Goal: Information Seeking & Learning: Learn about a topic

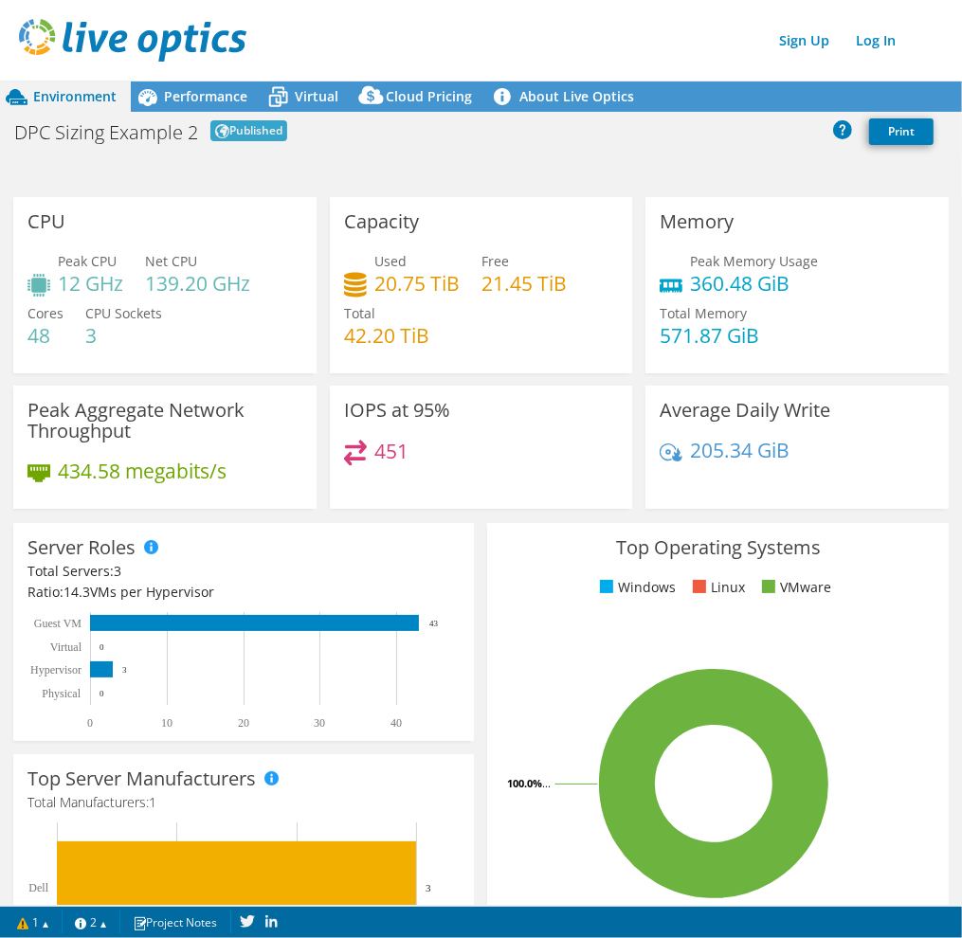
scroll to position [189, 0]
click at [216, 83] on div "Performance" at bounding box center [196, 96] width 131 height 30
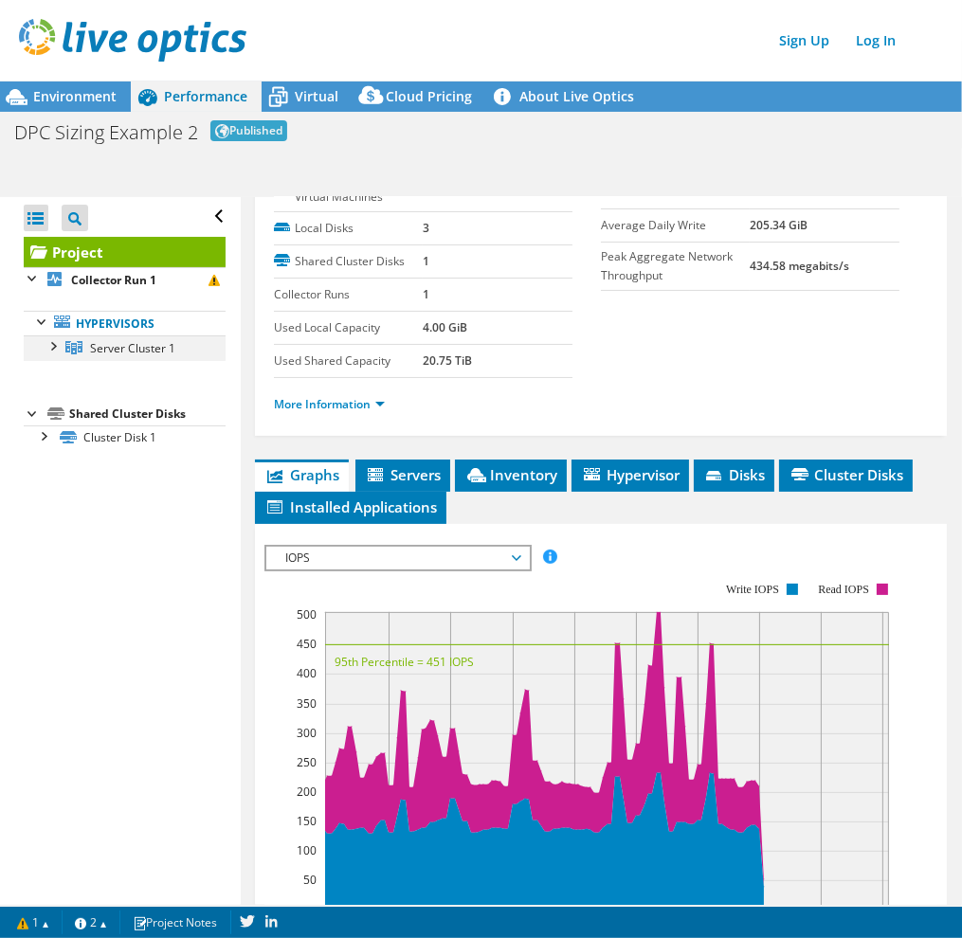
click at [54, 345] on div at bounding box center [52, 344] width 19 height 19
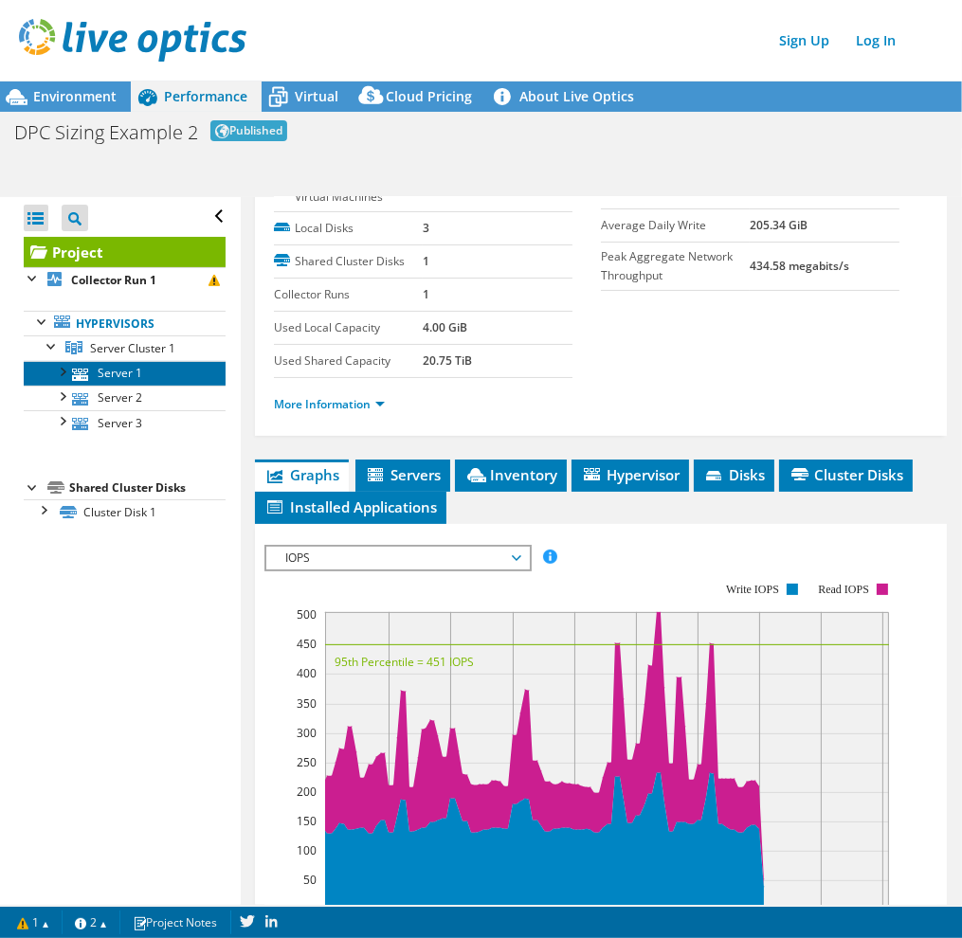
click at [131, 372] on link "Server 1" at bounding box center [125, 373] width 202 height 25
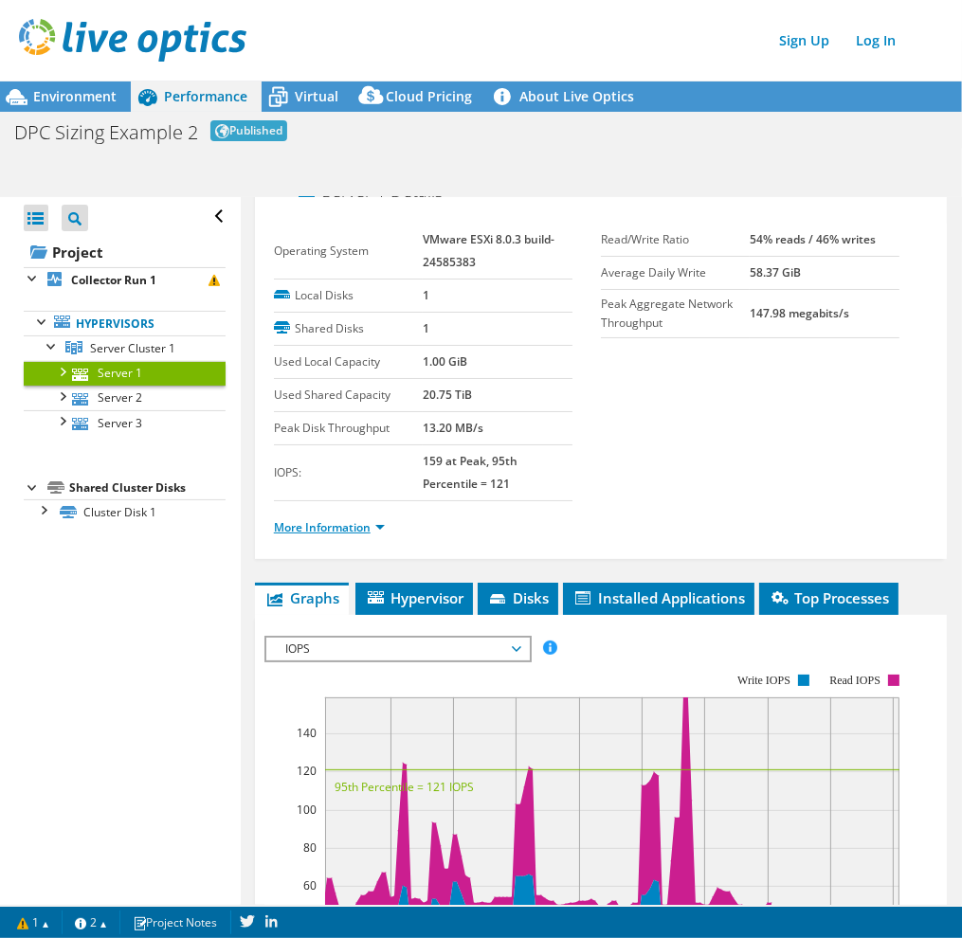
scroll to position [0, 0]
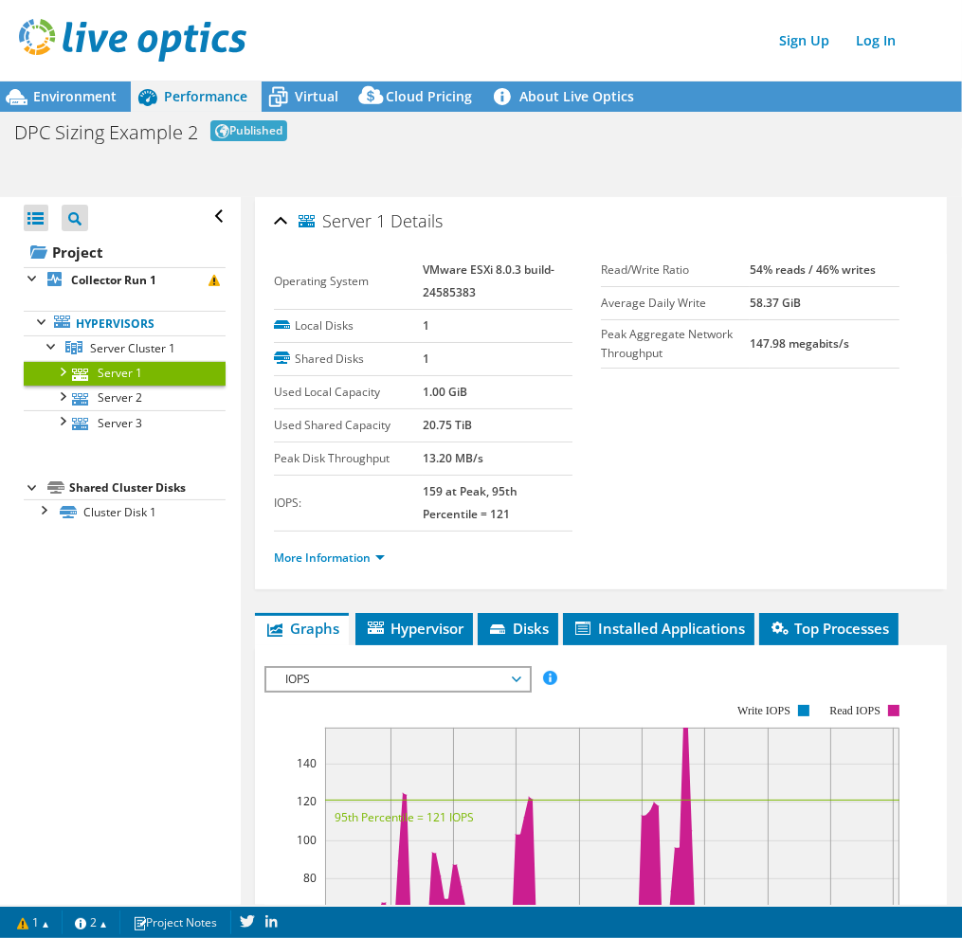
drag, startPoint x: 45, startPoint y: 511, endPoint x: 83, endPoint y: 496, distance: 41.4
click at [45, 511] on div at bounding box center [42, 508] width 19 height 19
click at [123, 348] on span "Server Cluster 1" at bounding box center [132, 348] width 85 height 16
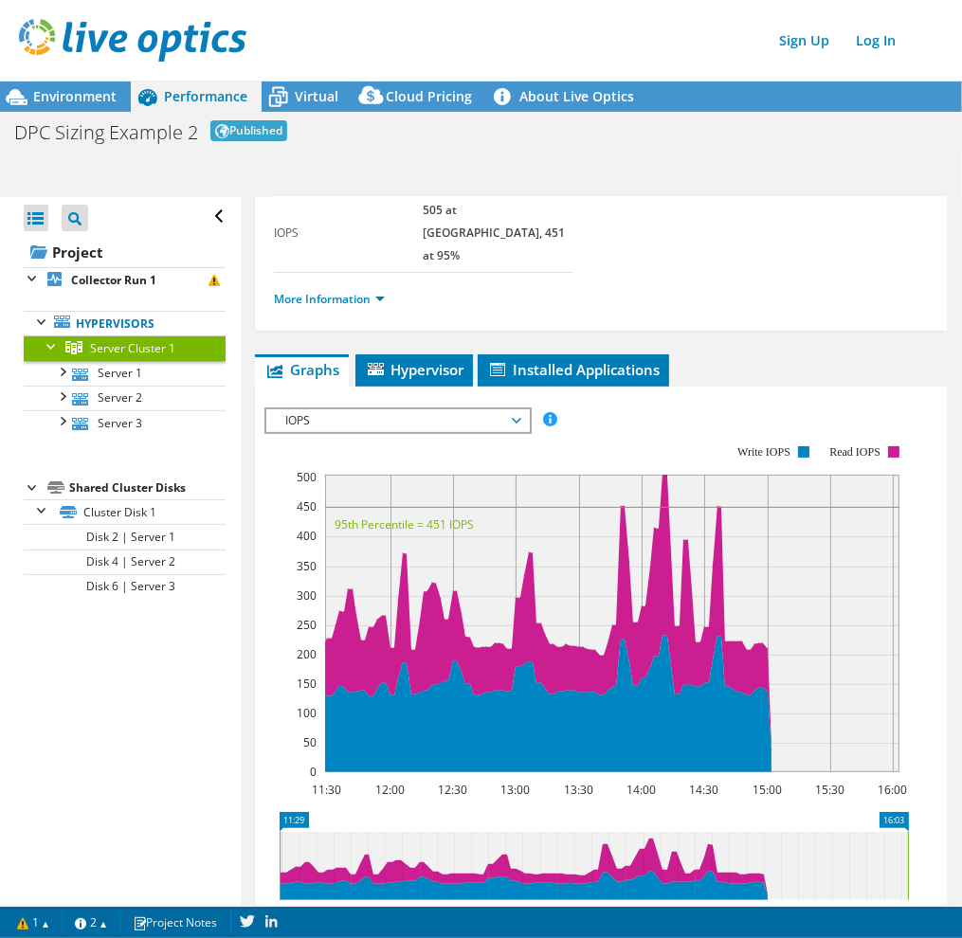
scroll to position [284, 0]
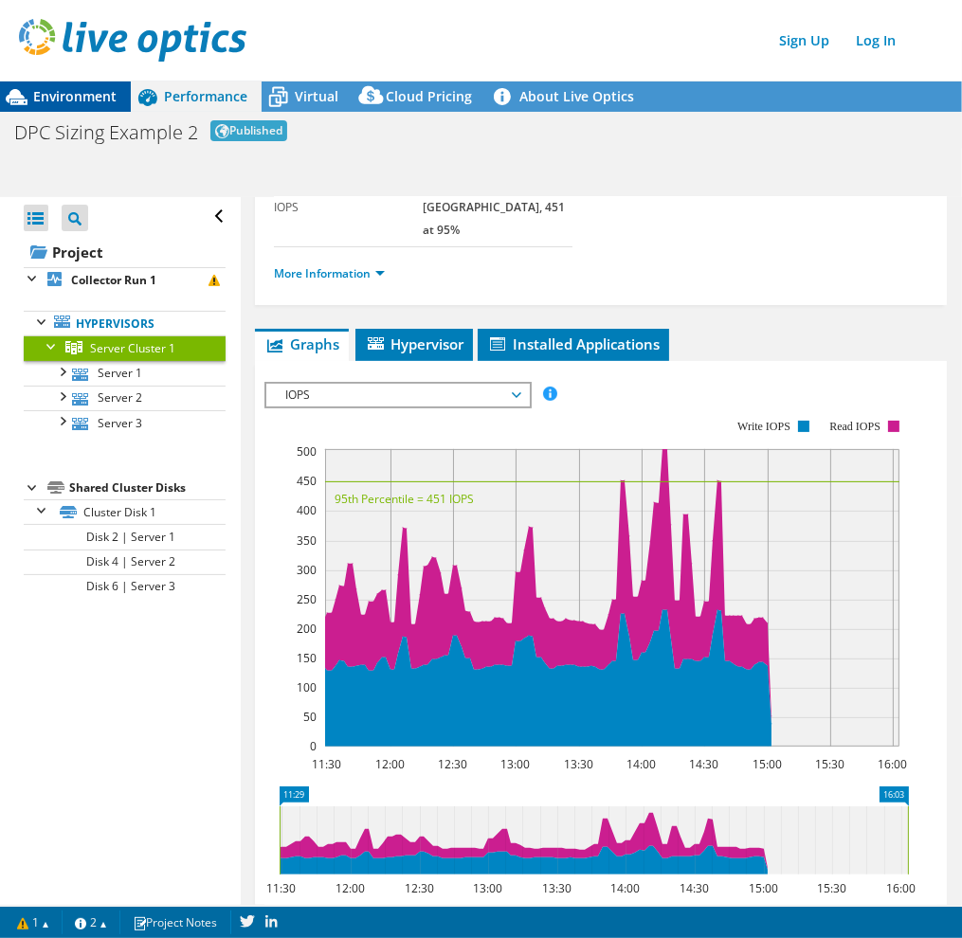
click at [114, 104] on span "Environment" at bounding box center [74, 96] width 83 height 18
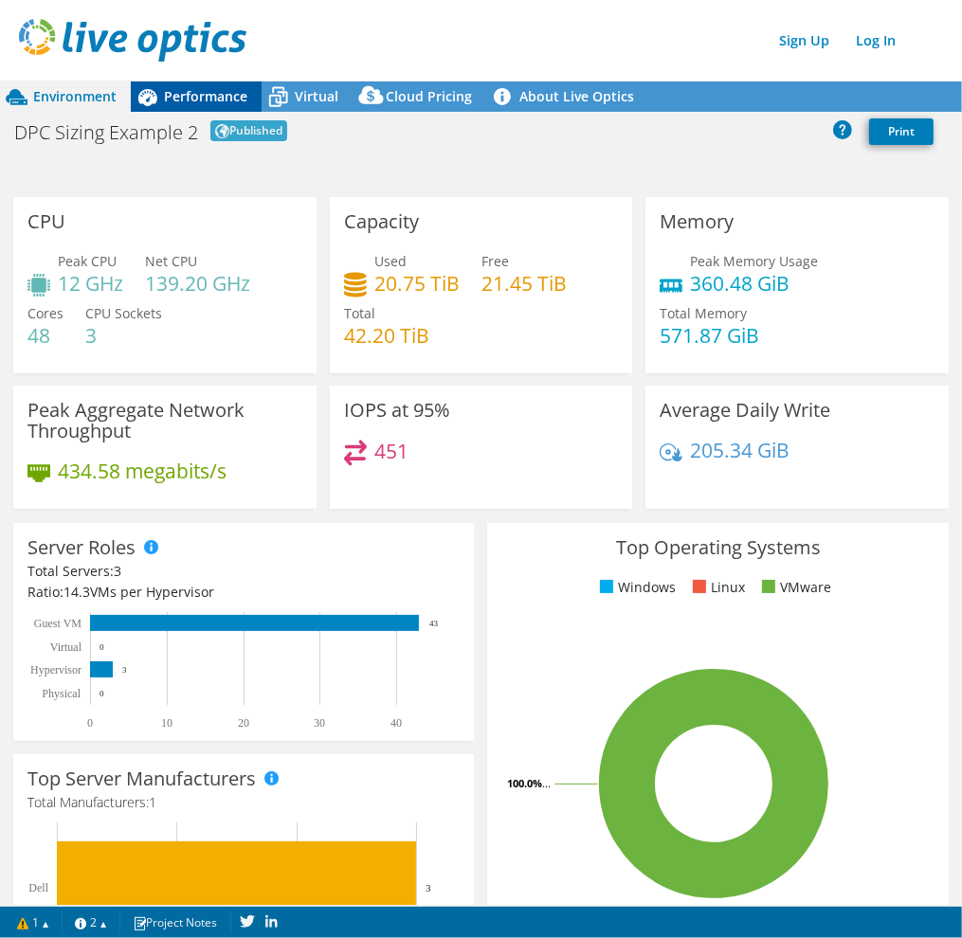
click at [189, 97] on span "Performance" at bounding box center [205, 96] width 83 height 18
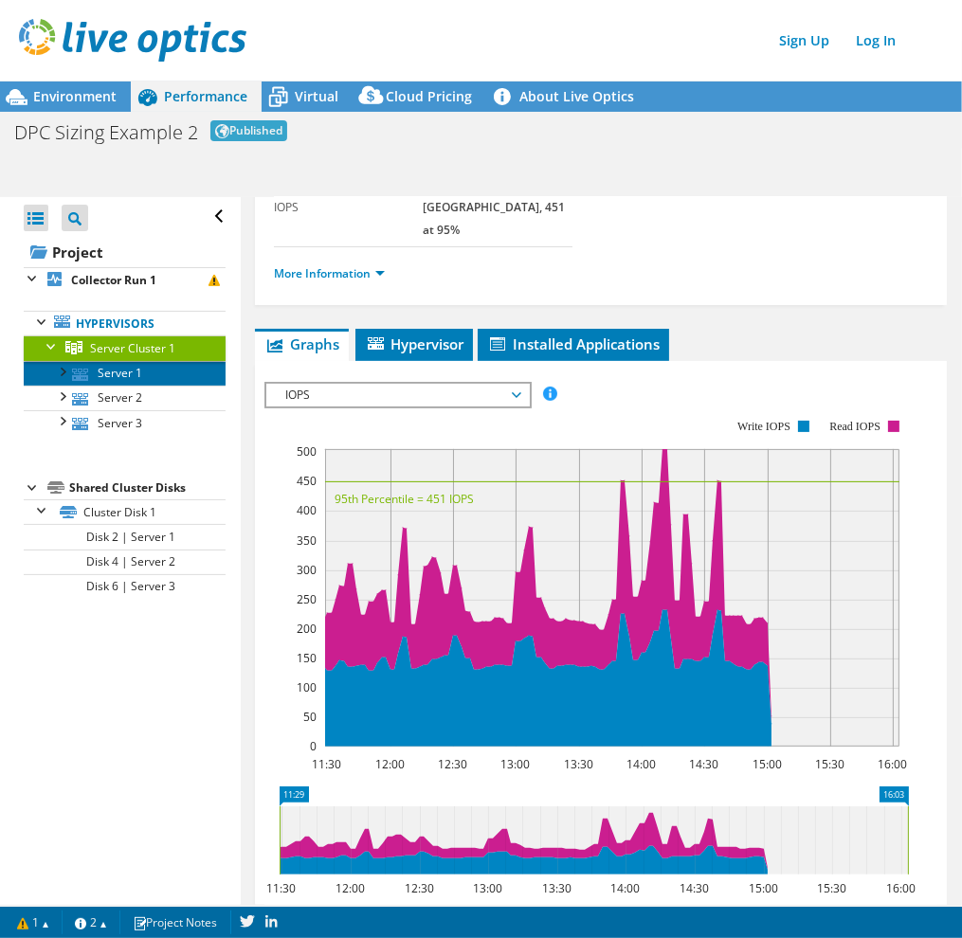
click at [128, 372] on link "Server 1" at bounding box center [125, 373] width 202 height 25
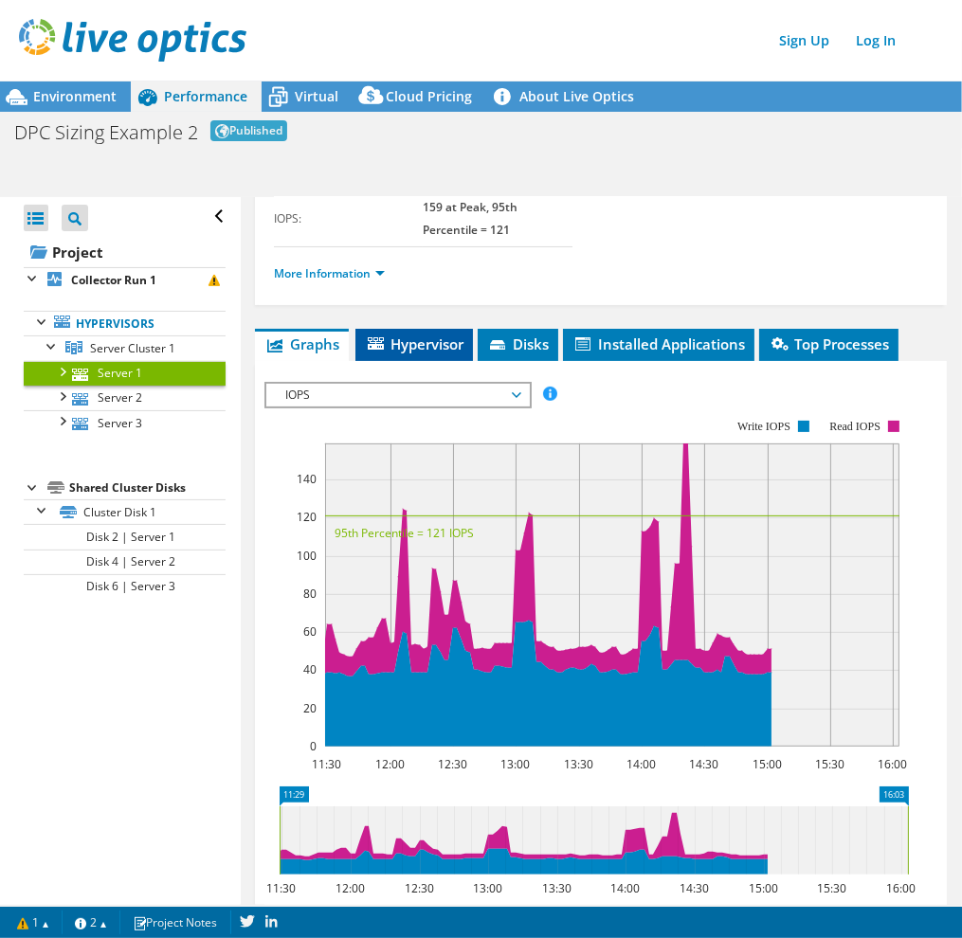
click at [418, 348] on span "Hypervisor" at bounding box center [414, 343] width 99 height 19
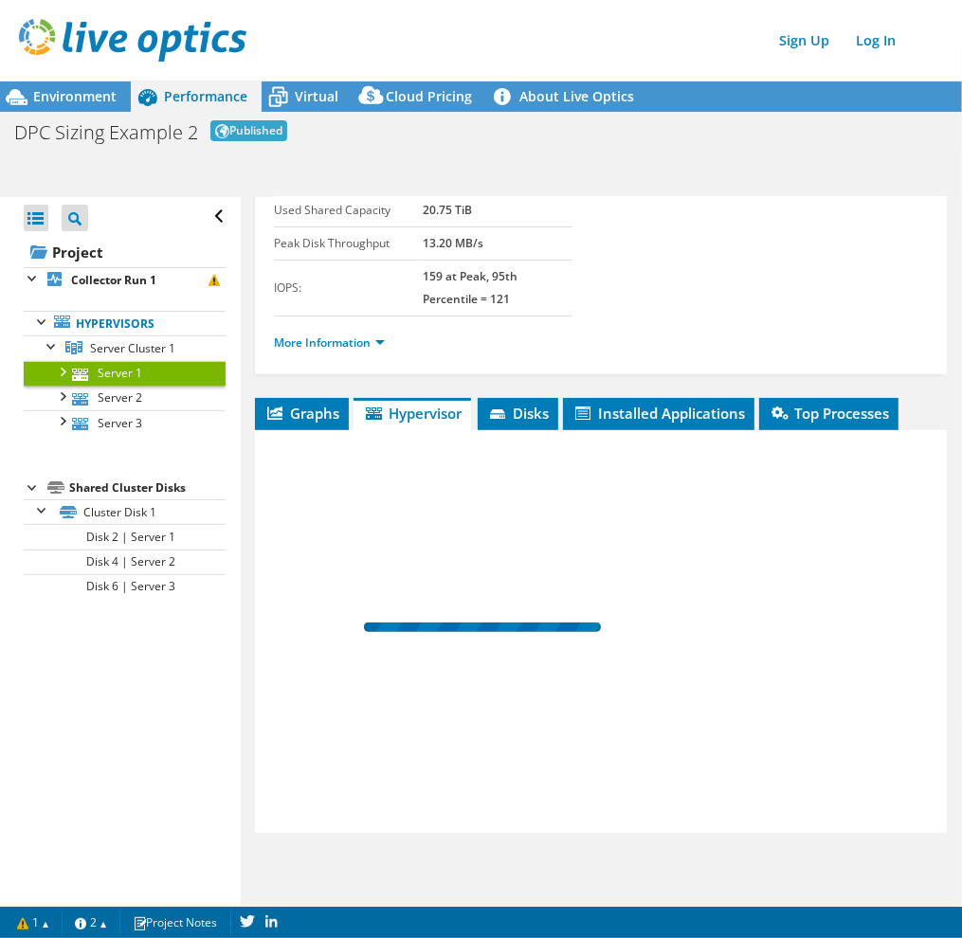
scroll to position [212, 0]
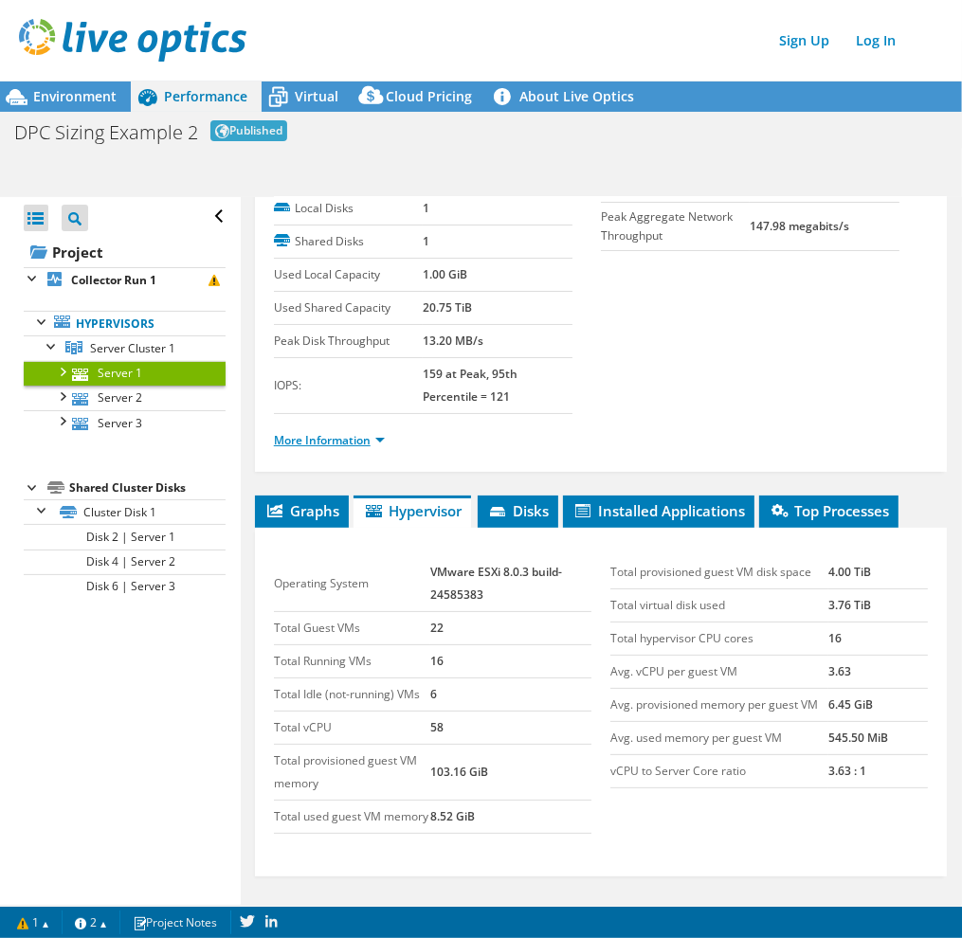
click at [356, 441] on link "More Information" at bounding box center [329, 440] width 111 height 16
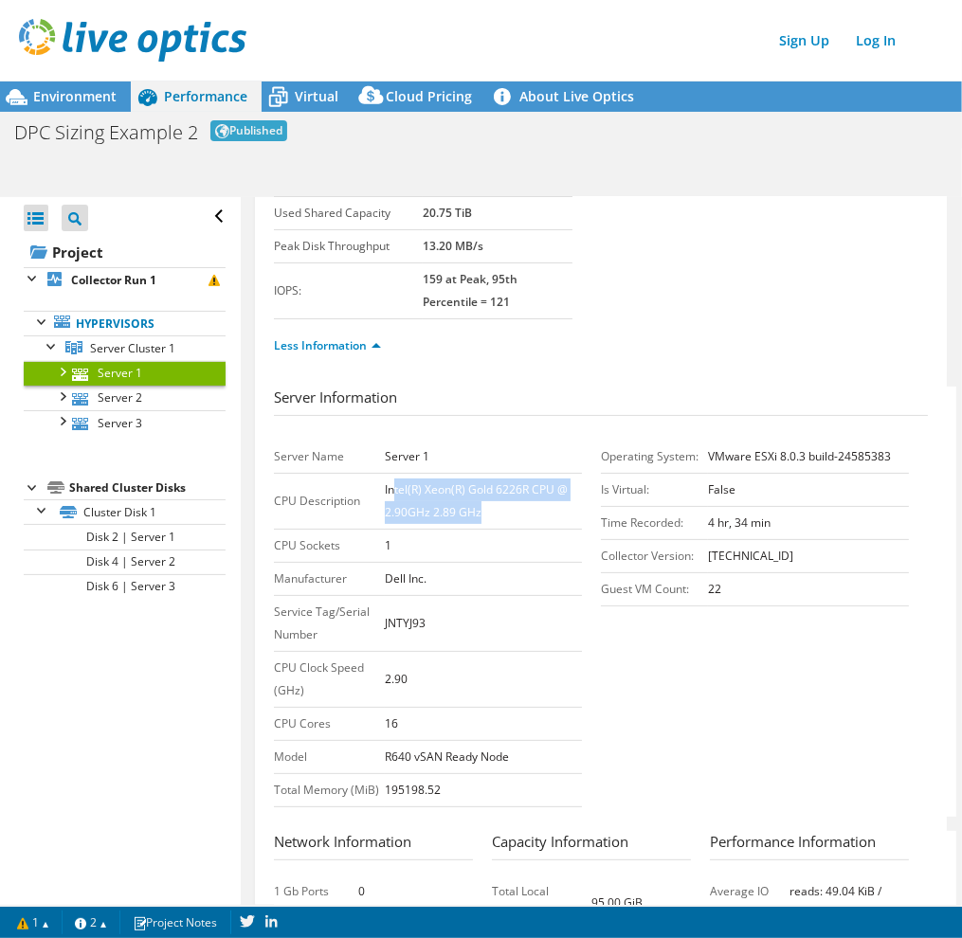
drag, startPoint x: 392, startPoint y: 482, endPoint x: 493, endPoint y: 520, distance: 107.3
click at [493, 520] on td "Intel(R) Xeon(R) Gold 6226R CPU @ 2.90GHz 2.89 GHz" at bounding box center [483, 502] width 197 height 56
drag, startPoint x: 493, startPoint y: 520, endPoint x: 509, endPoint y: 558, distance: 41.2
click at [509, 563] on td "Dell Inc." at bounding box center [483, 579] width 197 height 33
click at [99, 377] on link "Server 1" at bounding box center [125, 373] width 202 height 25
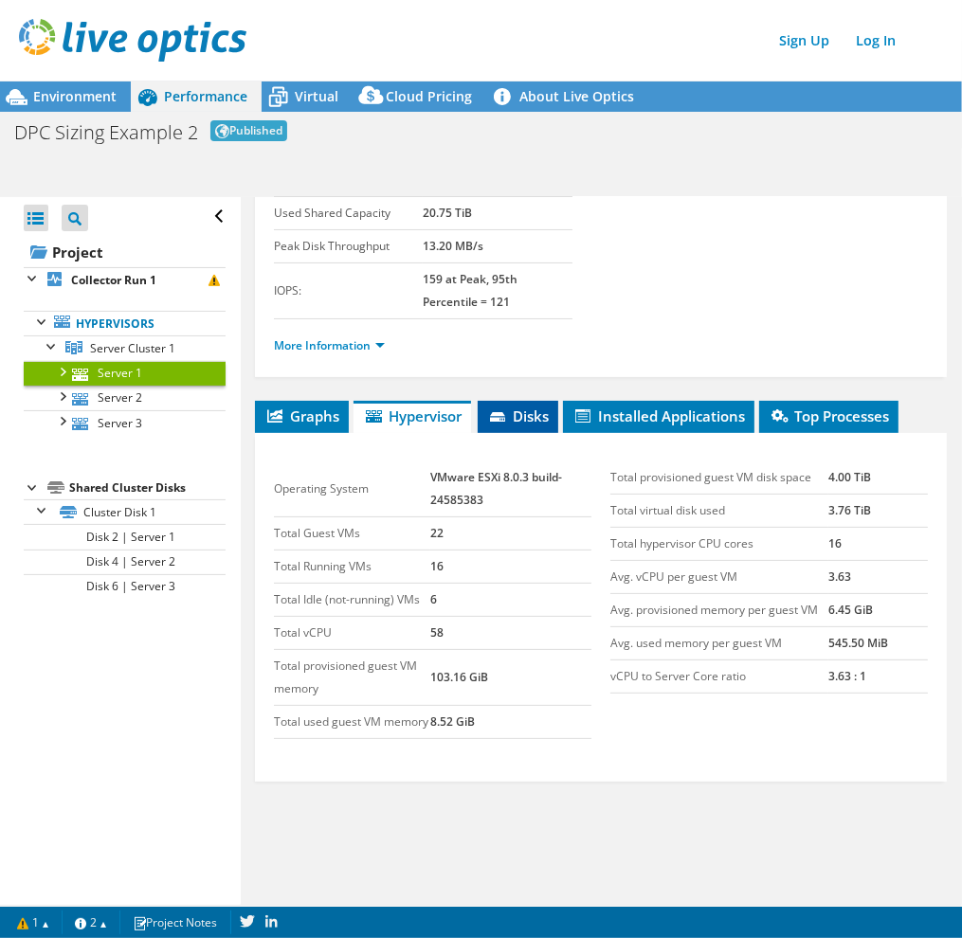
click at [511, 418] on span "Disks" at bounding box center [518, 415] width 62 height 19
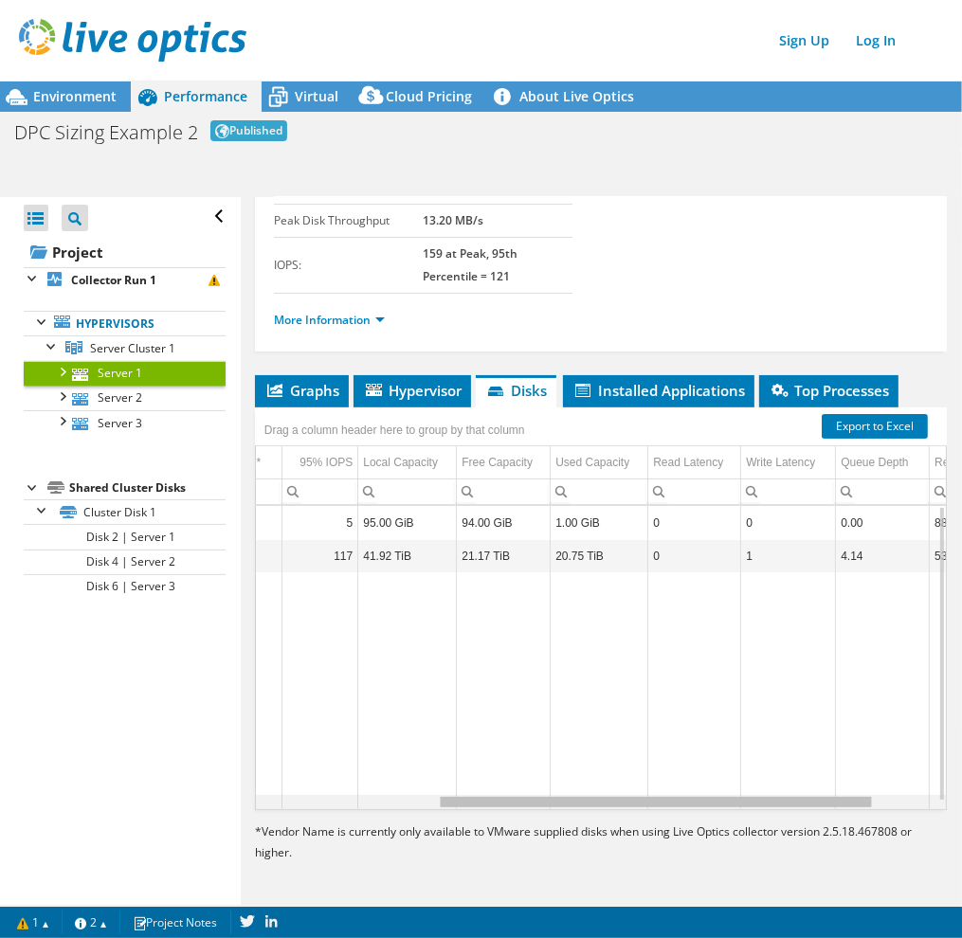
scroll to position [0, 283]
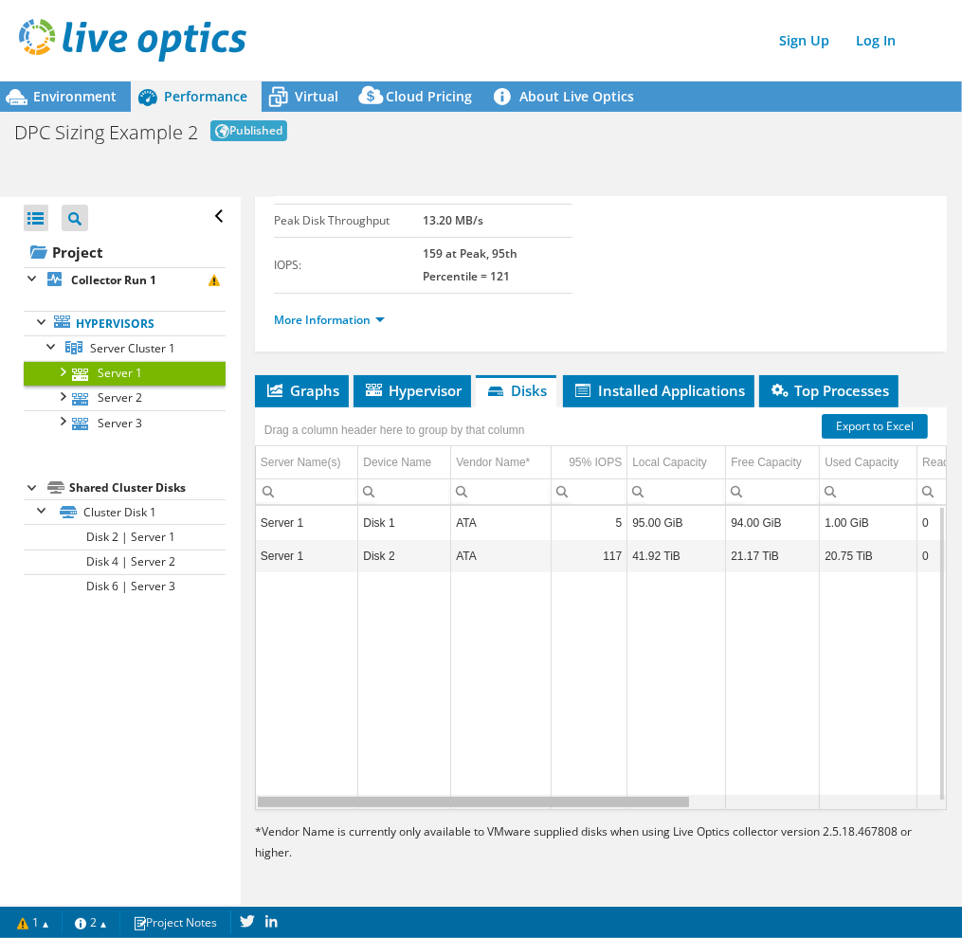
drag, startPoint x: 493, startPoint y: 801, endPoint x: 460, endPoint y: 744, distance: 65.3
click at [485, 698] on body "Sign Up Log In This project has been archived. No changes can be made, and grap…" at bounding box center [481, 469] width 962 height 938
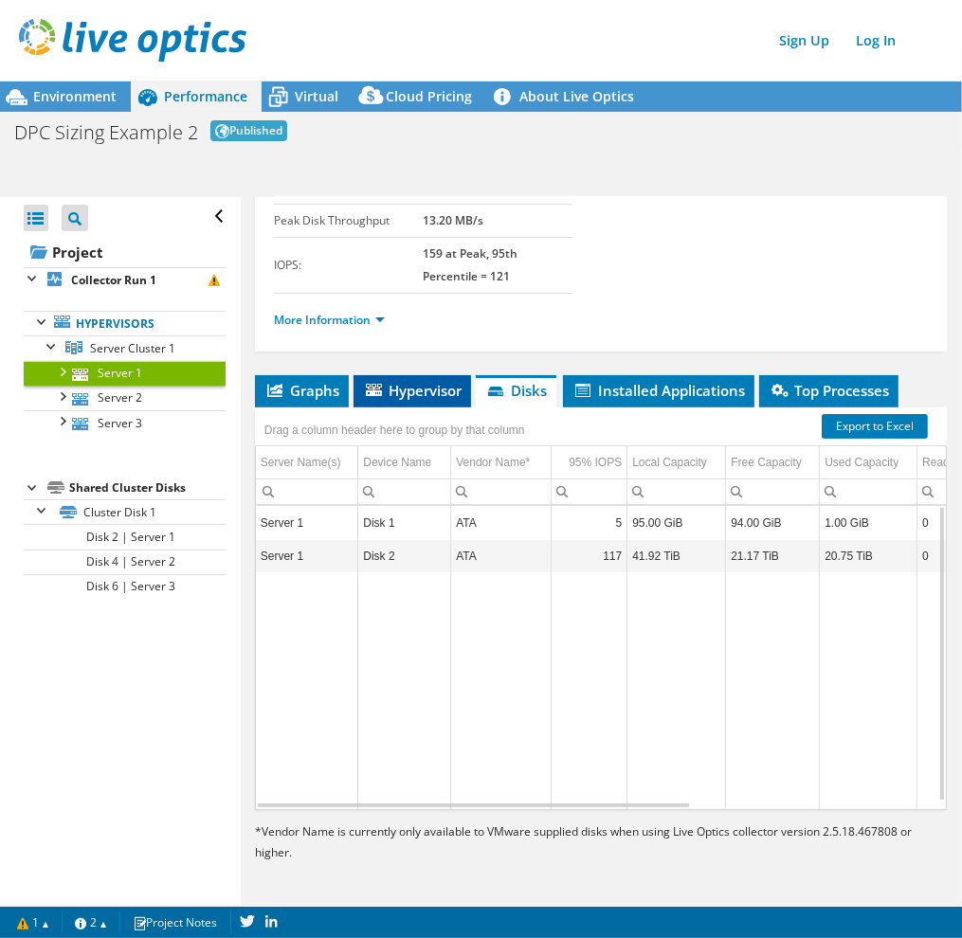
click at [401, 384] on span "Hypervisor" at bounding box center [412, 390] width 99 height 19
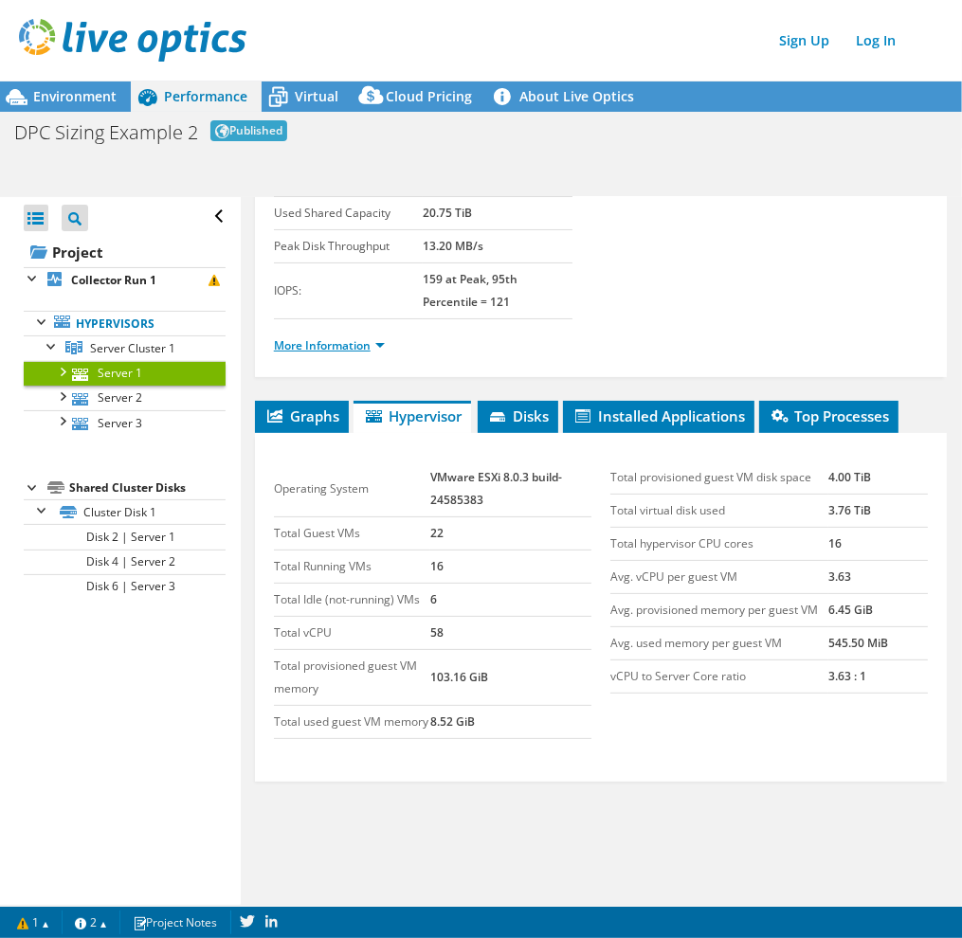
click at [325, 343] on link "More Information" at bounding box center [329, 345] width 111 height 16
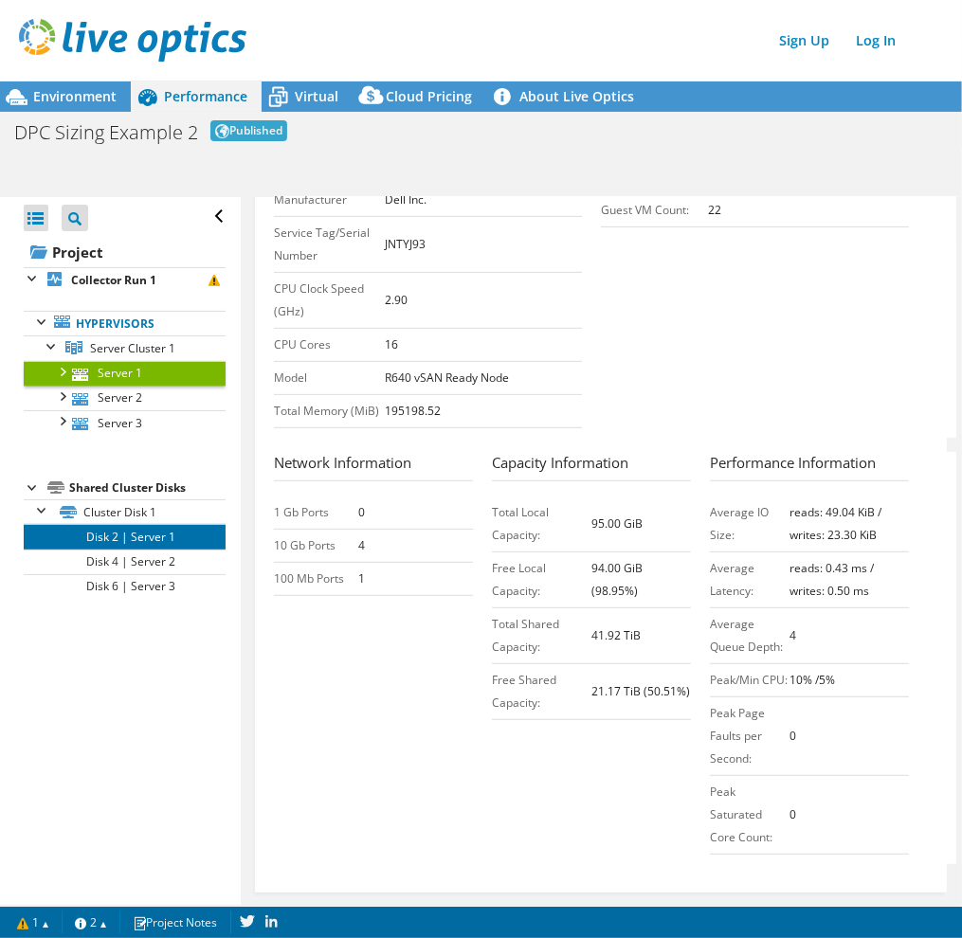
click at [125, 538] on link "Disk 2 | Server 1" at bounding box center [125, 536] width 202 height 25
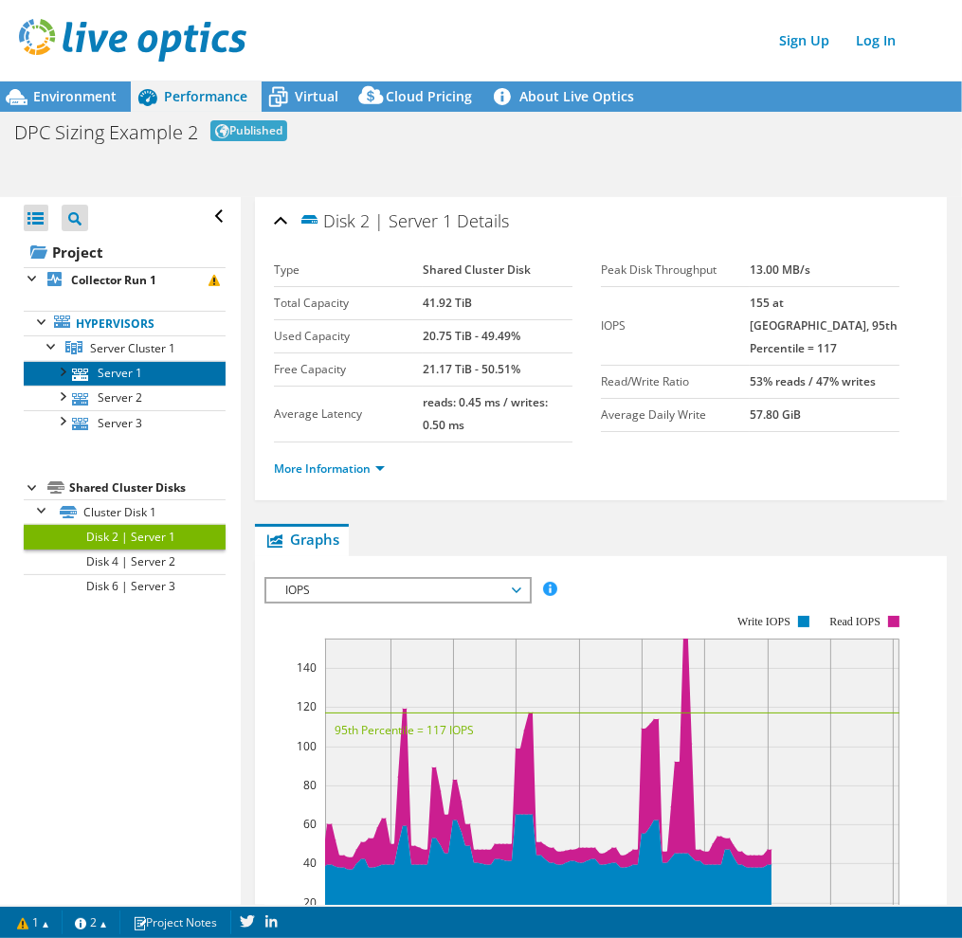
click at [127, 376] on link "Server 1" at bounding box center [125, 373] width 202 height 25
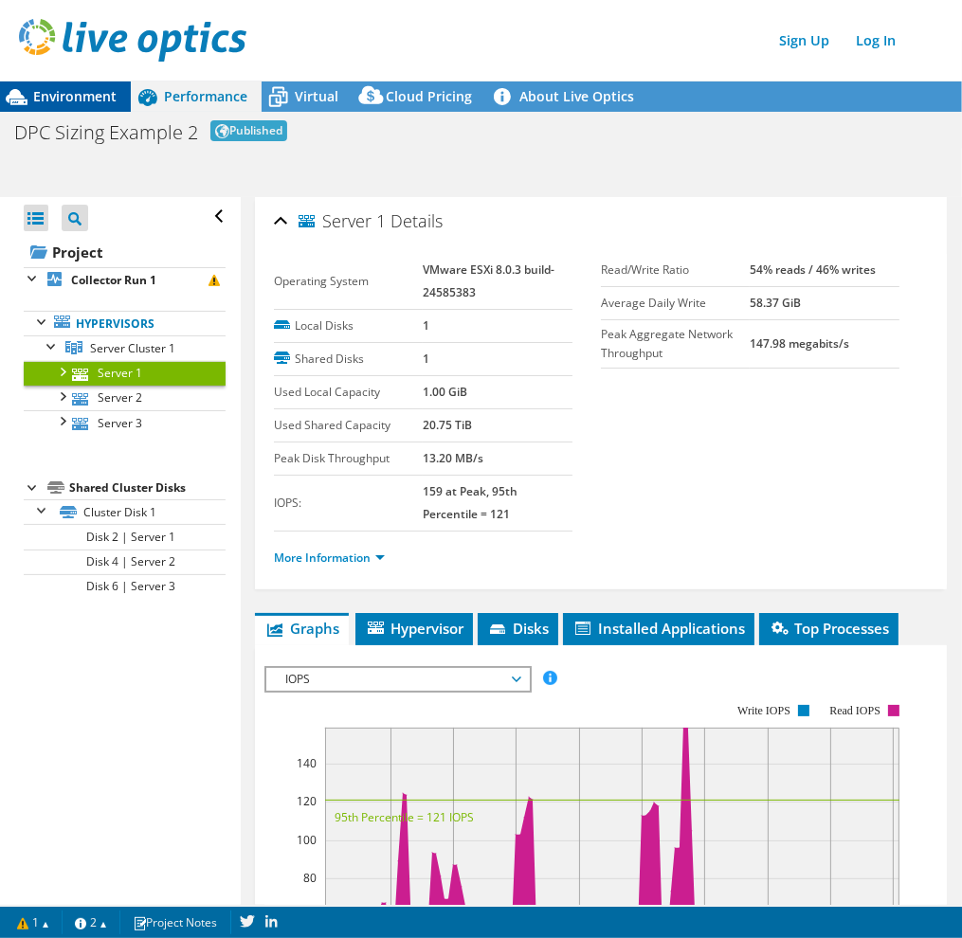
click at [116, 95] on span "Environment" at bounding box center [74, 96] width 83 height 18
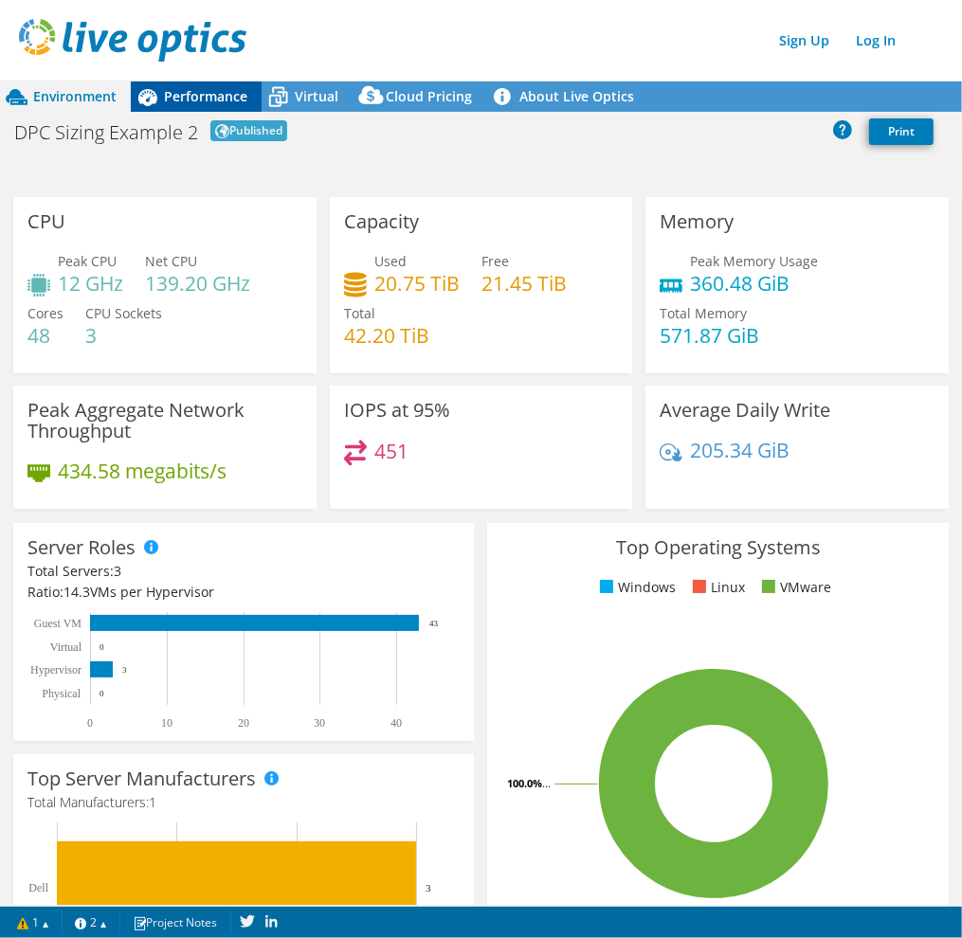
click at [212, 100] on span "Performance" at bounding box center [205, 96] width 83 height 18
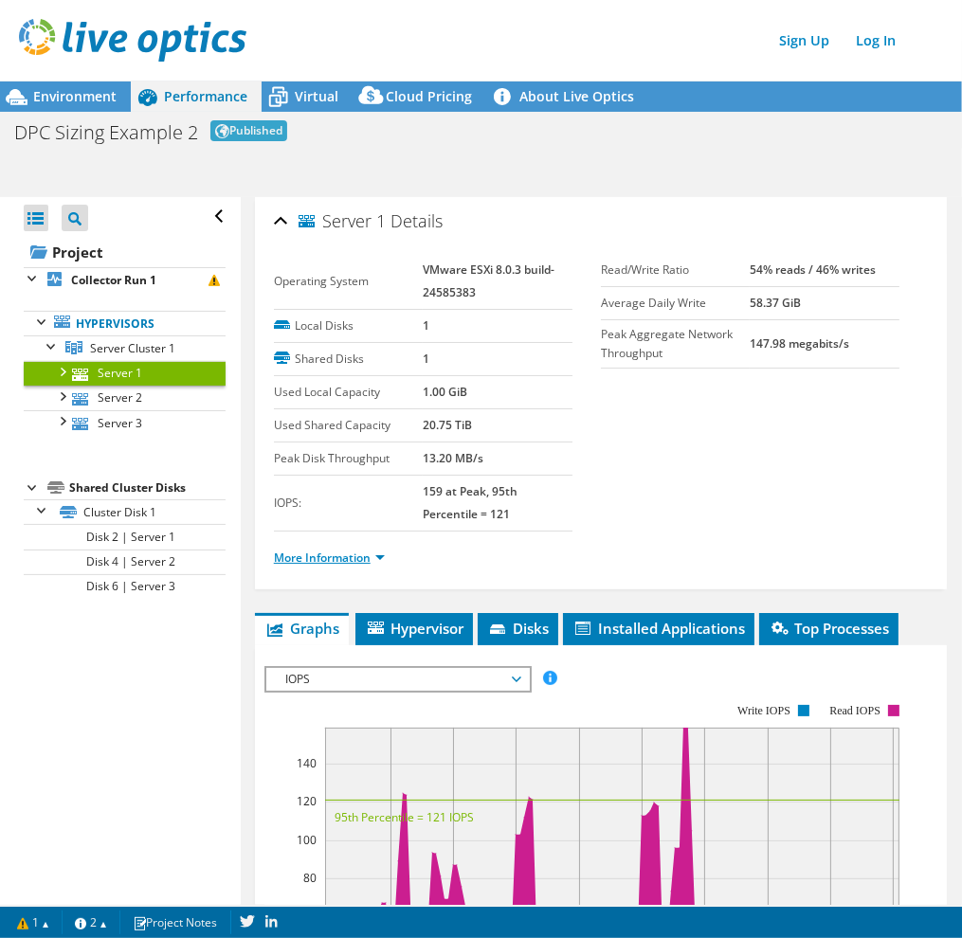
drag, startPoint x: 332, startPoint y: 560, endPoint x: 351, endPoint y: 559, distance: 19.9
click at [332, 560] on link "More Information" at bounding box center [329, 557] width 111 height 16
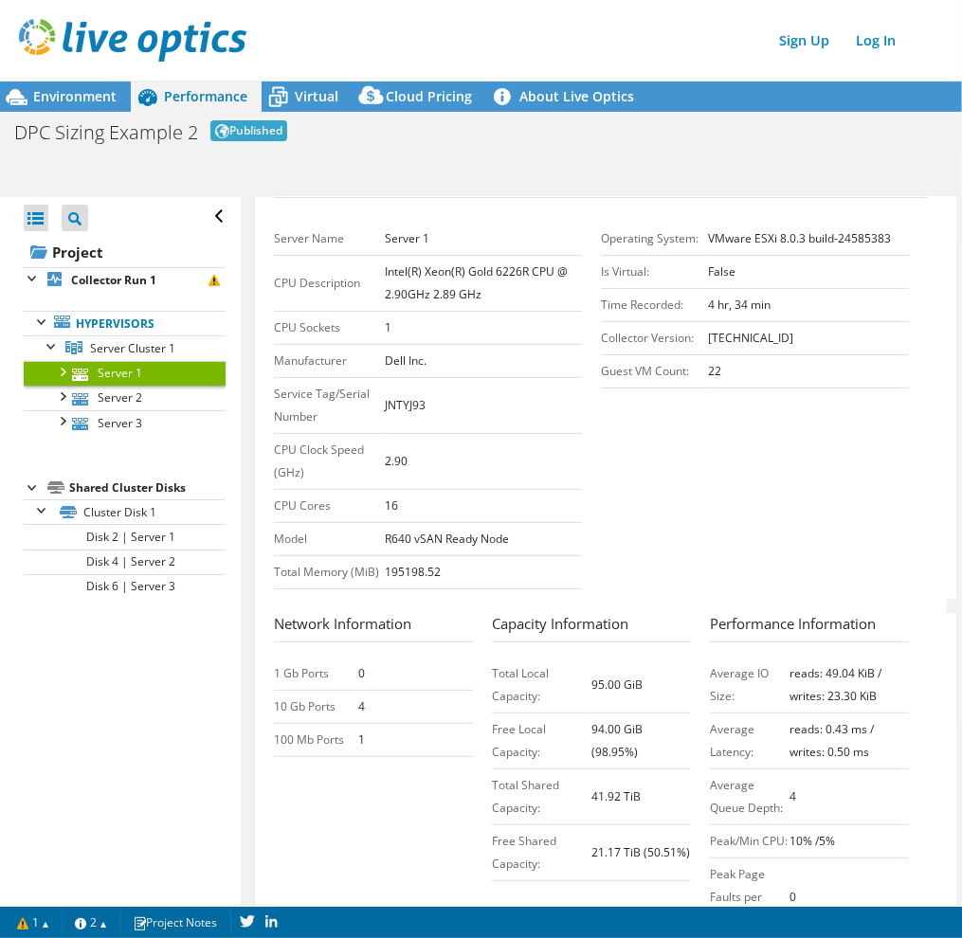
scroll to position [568, 0]
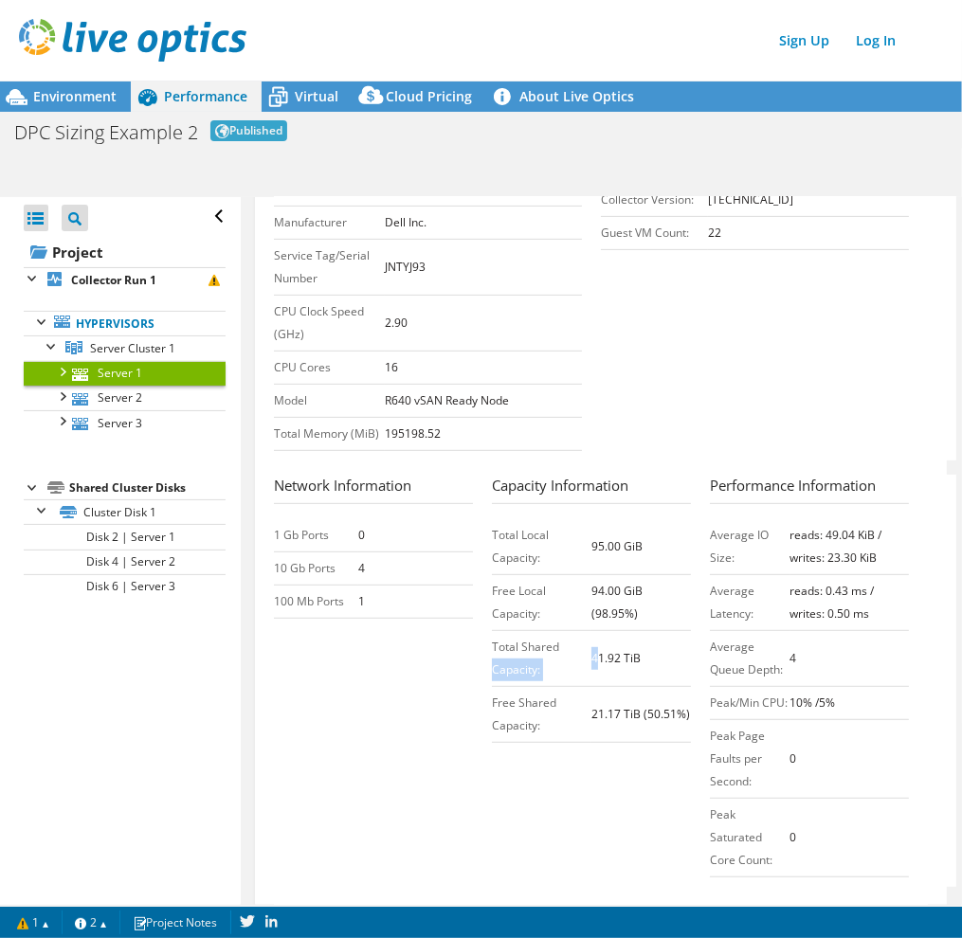
drag, startPoint x: 581, startPoint y: 640, endPoint x: 591, endPoint y: 643, distance: 10.8
click at [591, 643] on tr "Total Shared Capacity: 41.92 TiB" at bounding box center [591, 659] width 199 height 56
click at [152, 400] on link "Server 2" at bounding box center [125, 398] width 202 height 25
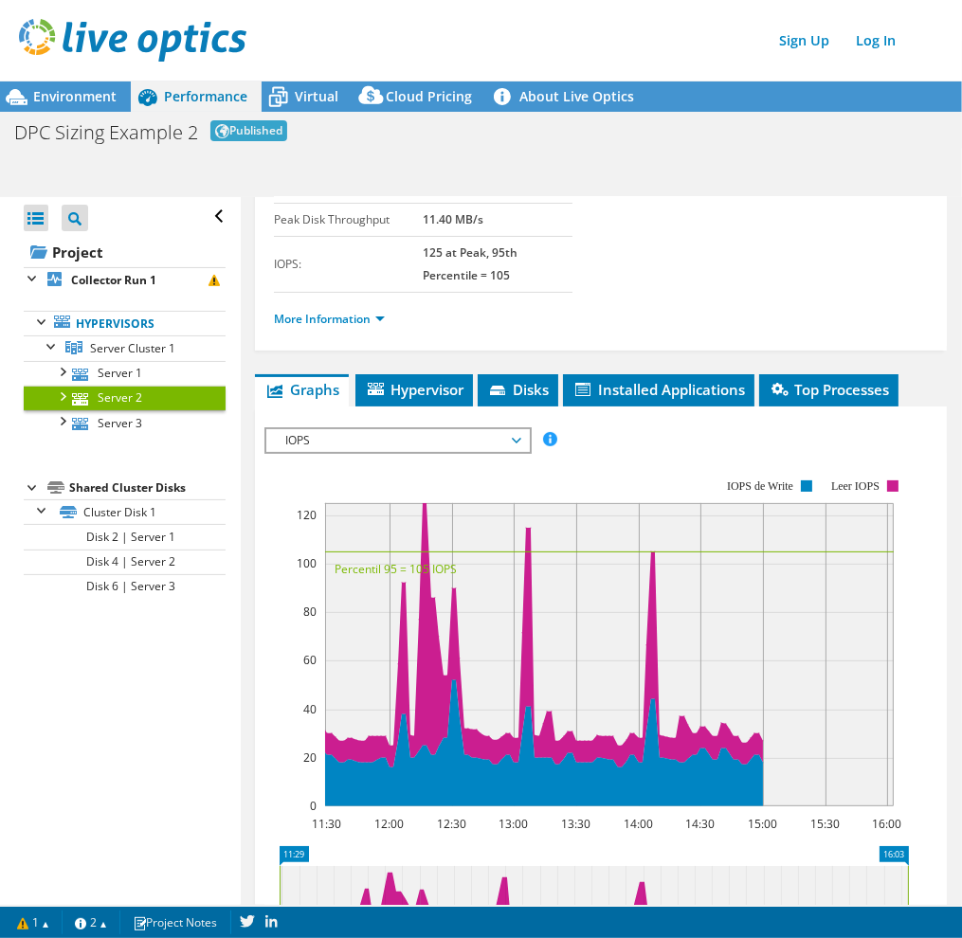
scroll to position [230, 0]
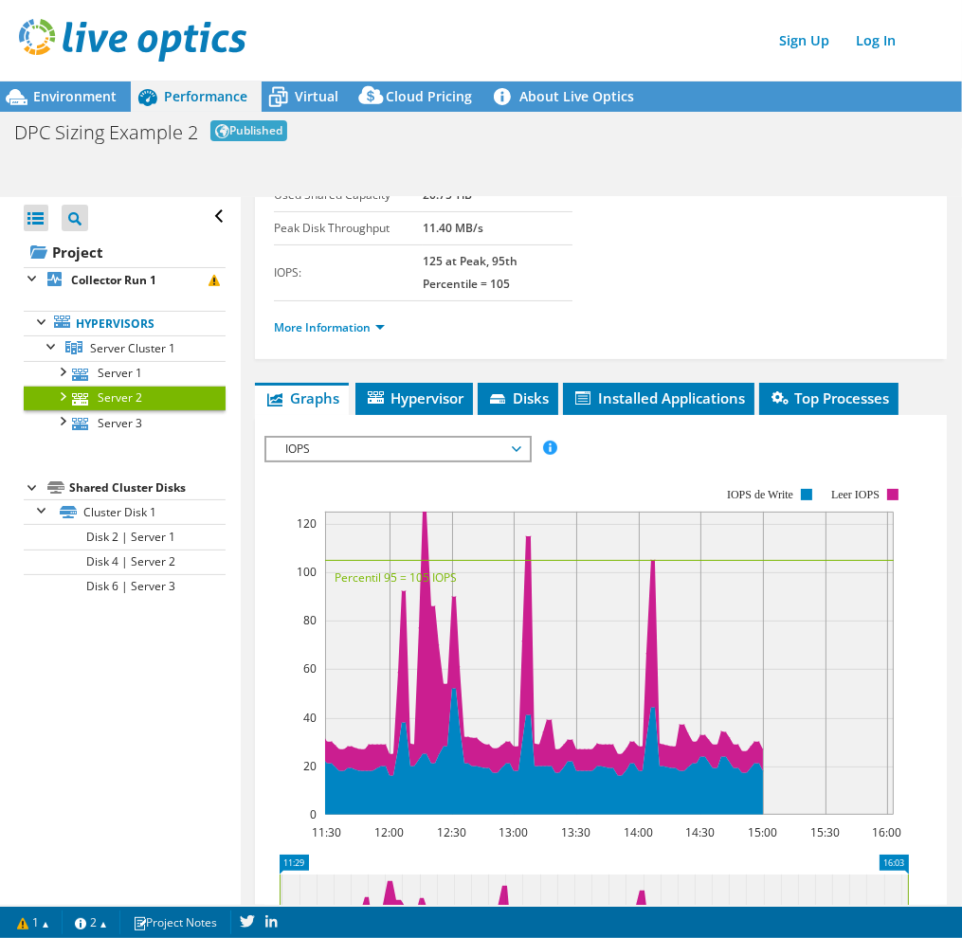
click at [317, 339] on div "More Information" at bounding box center [601, 327] width 654 height 53
click at [330, 327] on link "More Information" at bounding box center [329, 327] width 111 height 16
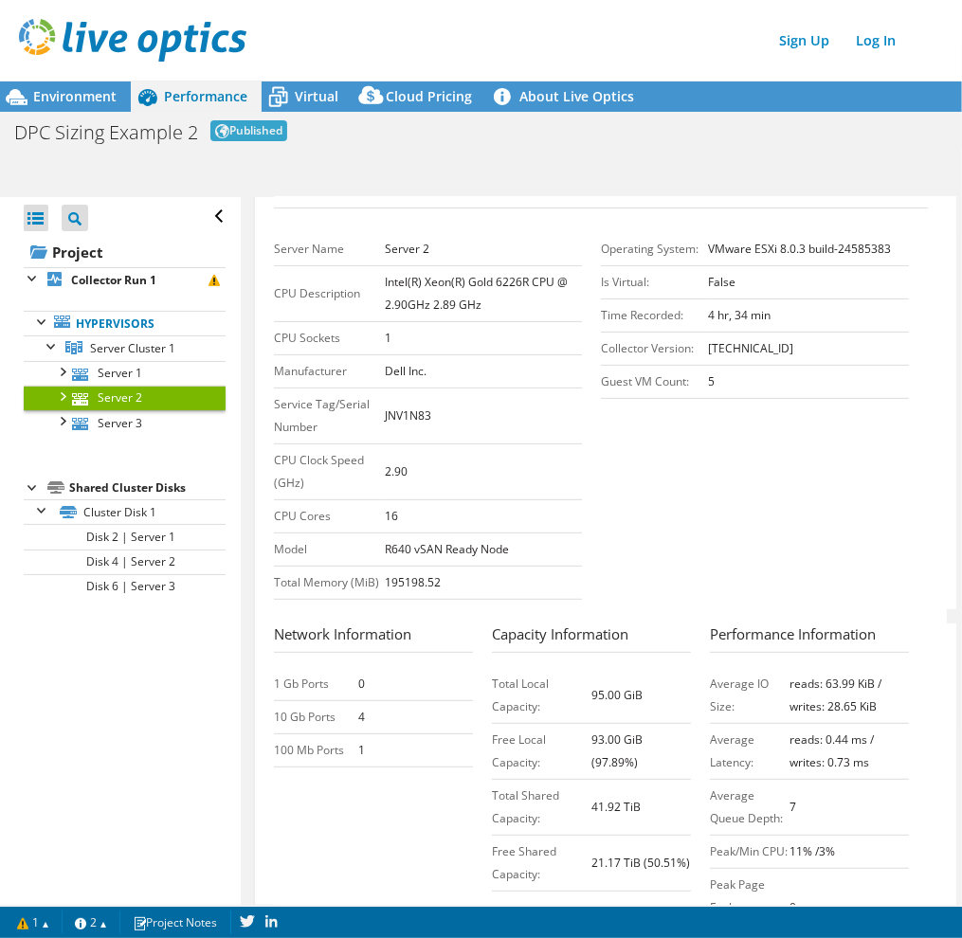
scroll to position [514, 0]
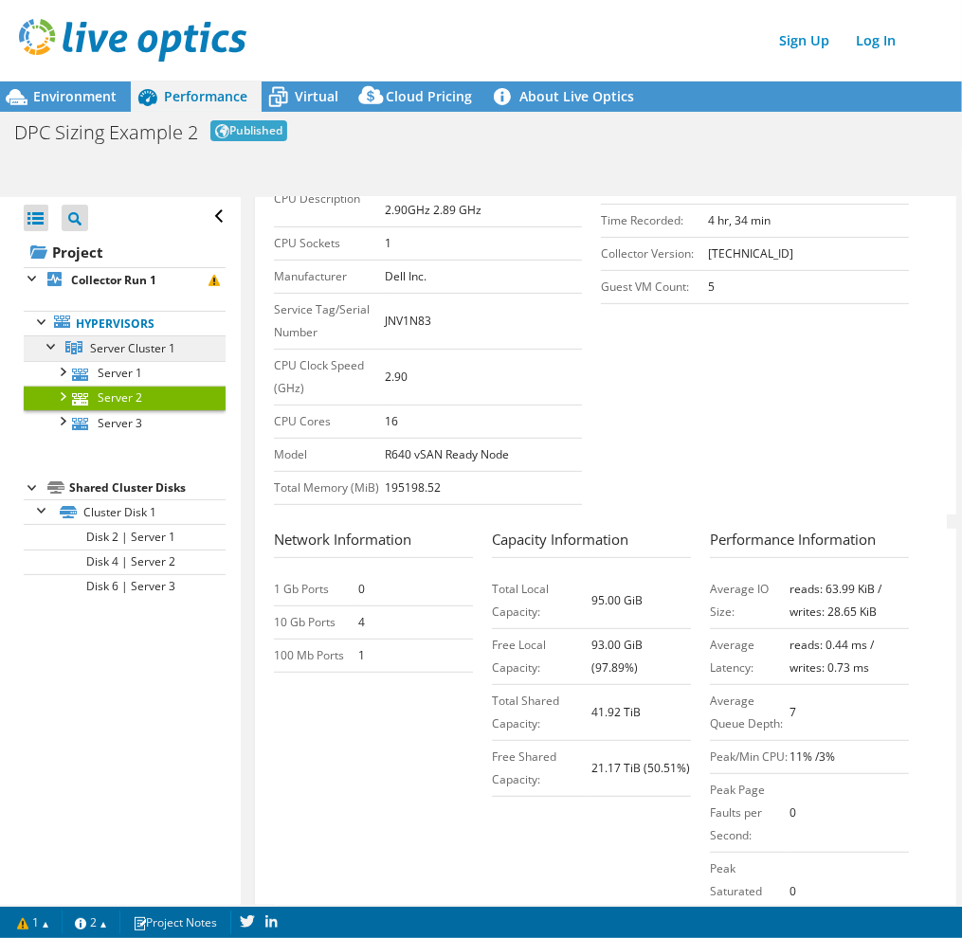
click at [137, 352] on span "Server Cluster 1" at bounding box center [132, 348] width 85 height 16
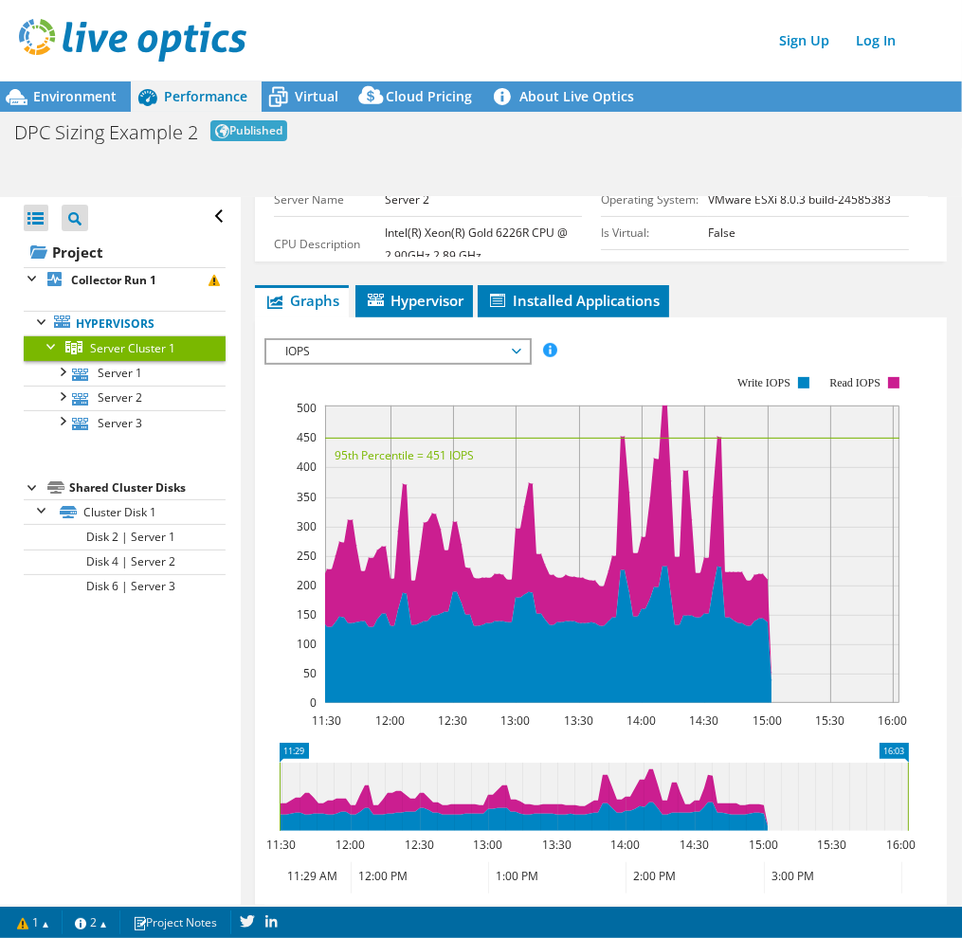
scroll to position [360, 0]
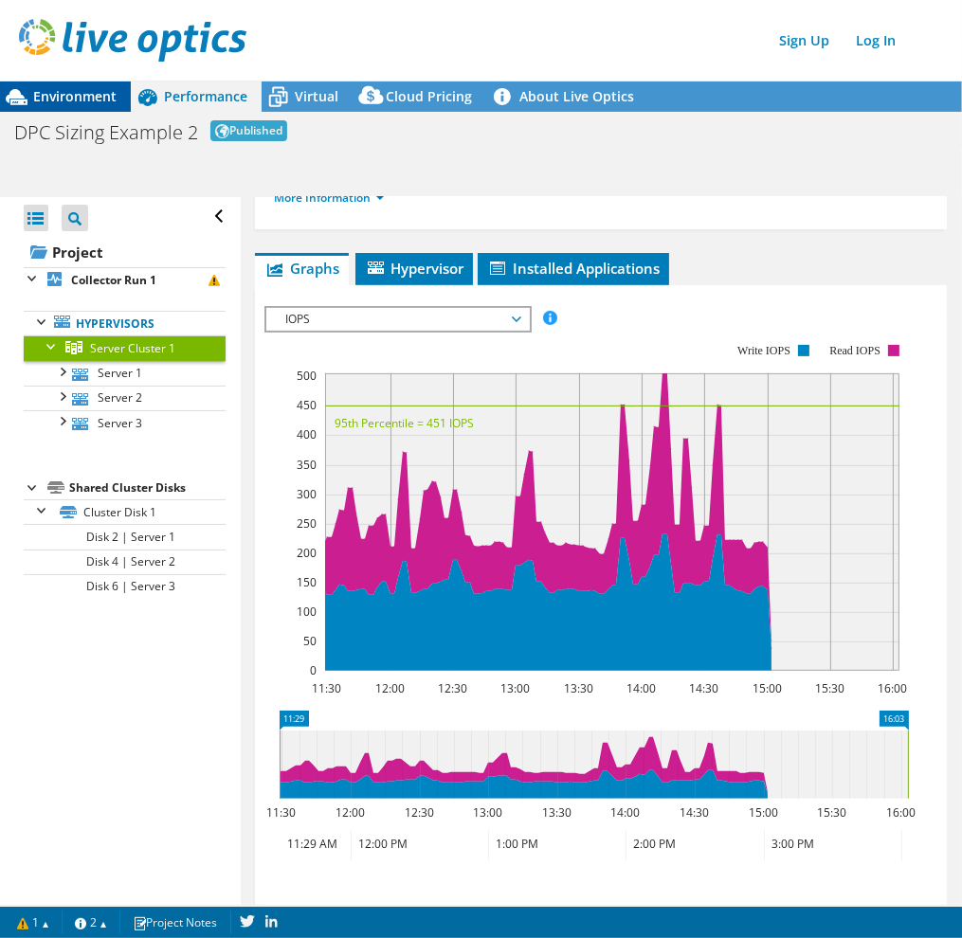
click at [66, 99] on span "Environment" at bounding box center [74, 96] width 83 height 18
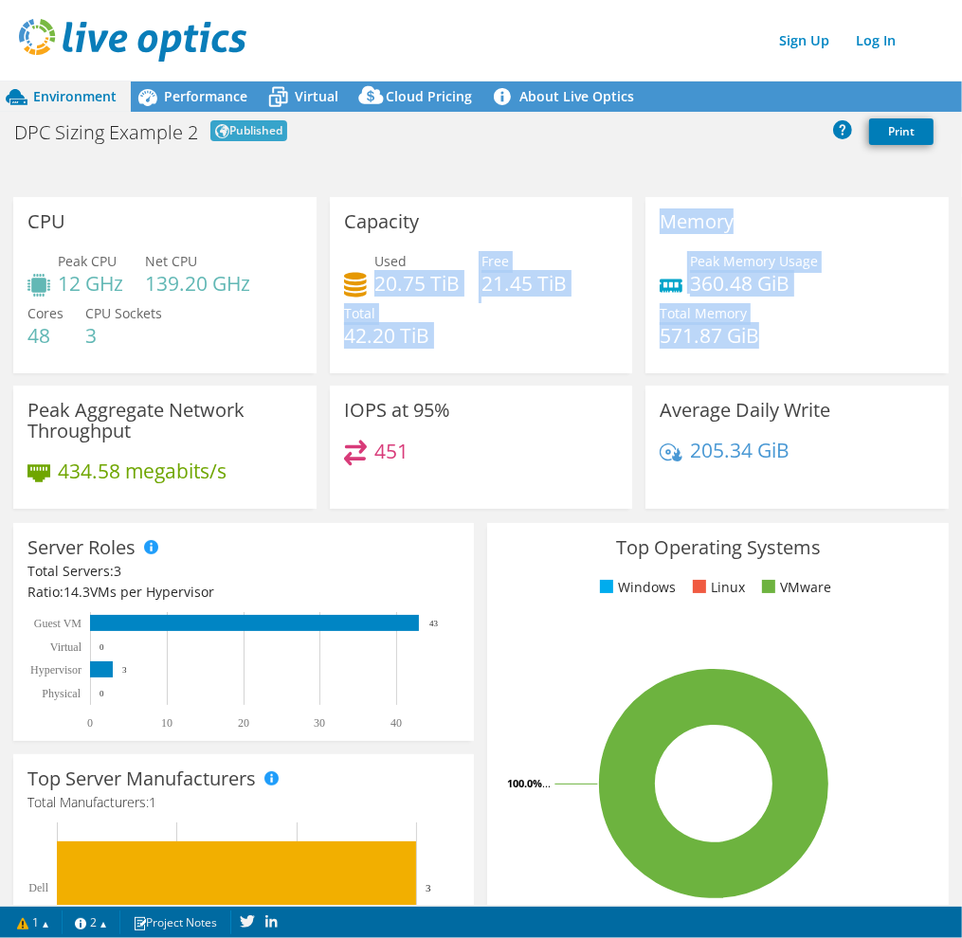
drag, startPoint x: 759, startPoint y: 320, endPoint x: 417, endPoint y: 253, distance: 348.6
click at [417, 253] on div "CPU Peak CPU 12 GHz Net CPU 139.20 GHz Cores 48 CPU Sockets 3 Capacity Used 20.…" at bounding box center [481, 359] width 948 height 324
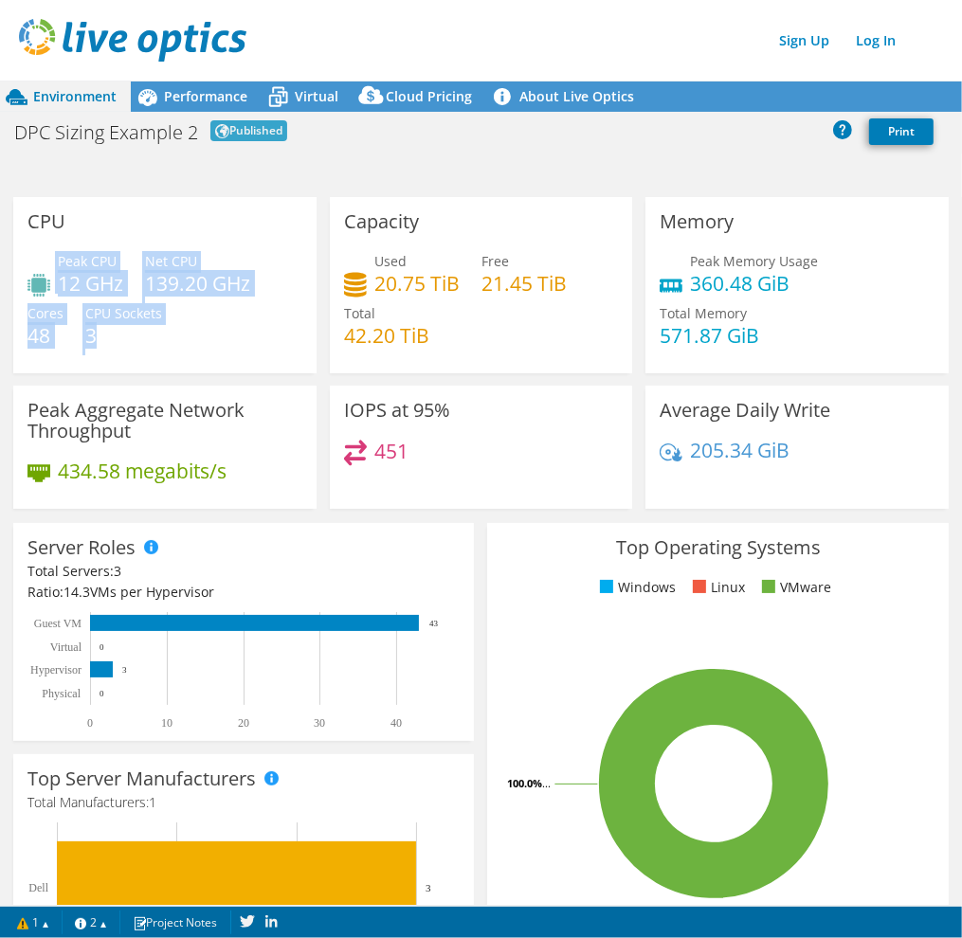
drag, startPoint x: 180, startPoint y: 333, endPoint x: 74, endPoint y: 246, distance: 137.3
click at [75, 247] on div "CPU Peak CPU 12 GHz Net CPU 139.20 GHz Cores 48 CPU Sockets 3" at bounding box center [164, 285] width 303 height 176
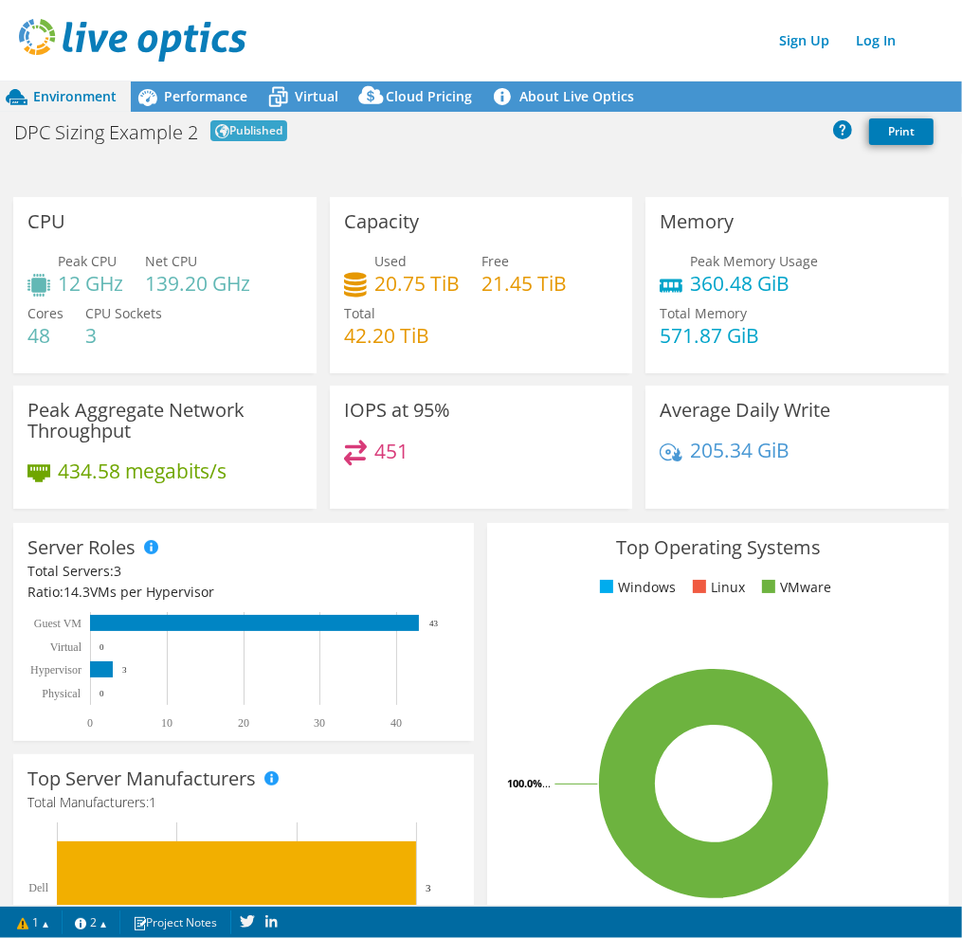
drag, startPoint x: 74, startPoint y: 246, endPoint x: 182, endPoint y: 327, distance: 134.7
click at [182, 327] on div "Peak CPU 12 GHz Net CPU 139.20 GHz Cores 48 CPU Sockets 3" at bounding box center [164, 308] width 275 height 114
click at [194, 87] on span "Performance" at bounding box center [205, 96] width 83 height 18
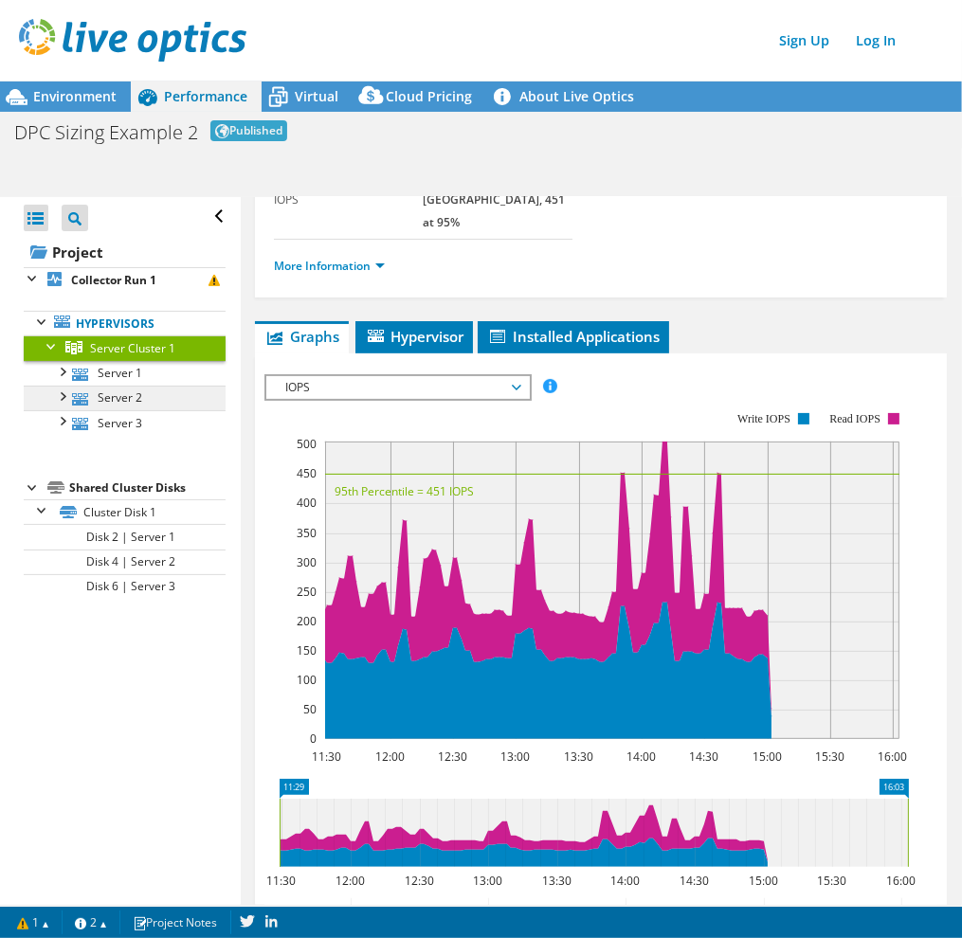
scroll to position [265, 0]
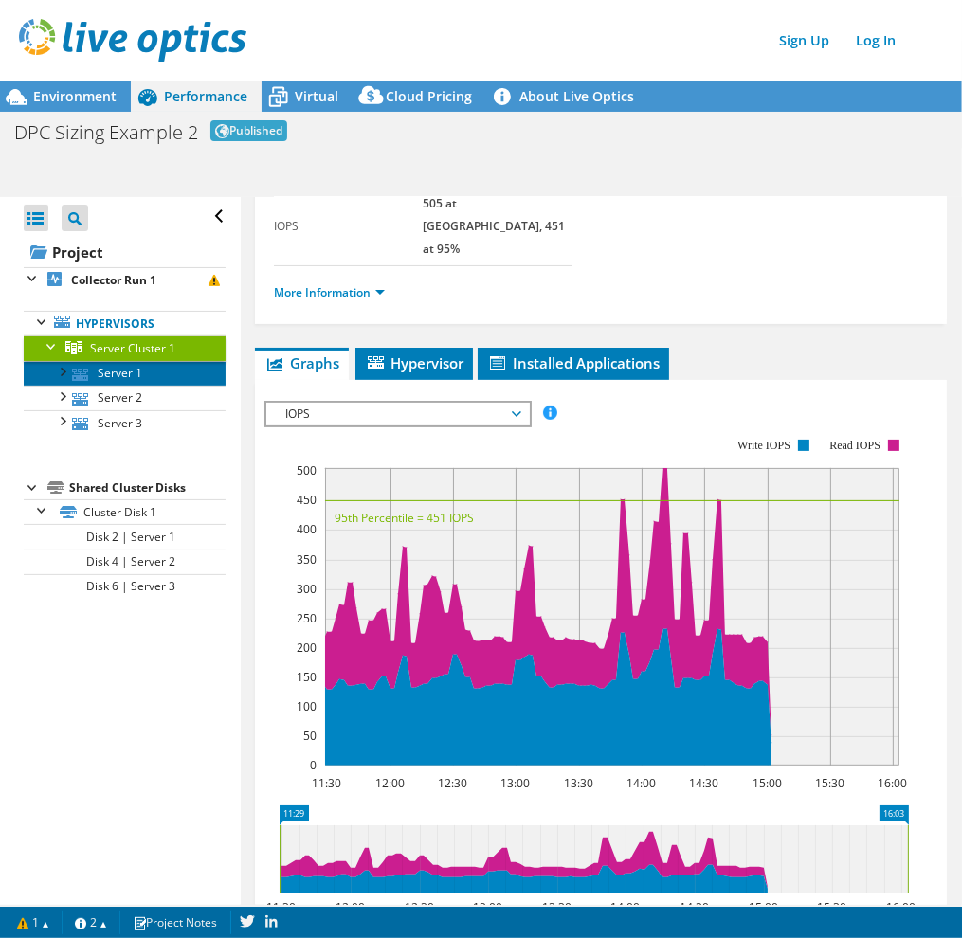
click at [151, 377] on link "Server 1" at bounding box center [125, 373] width 202 height 25
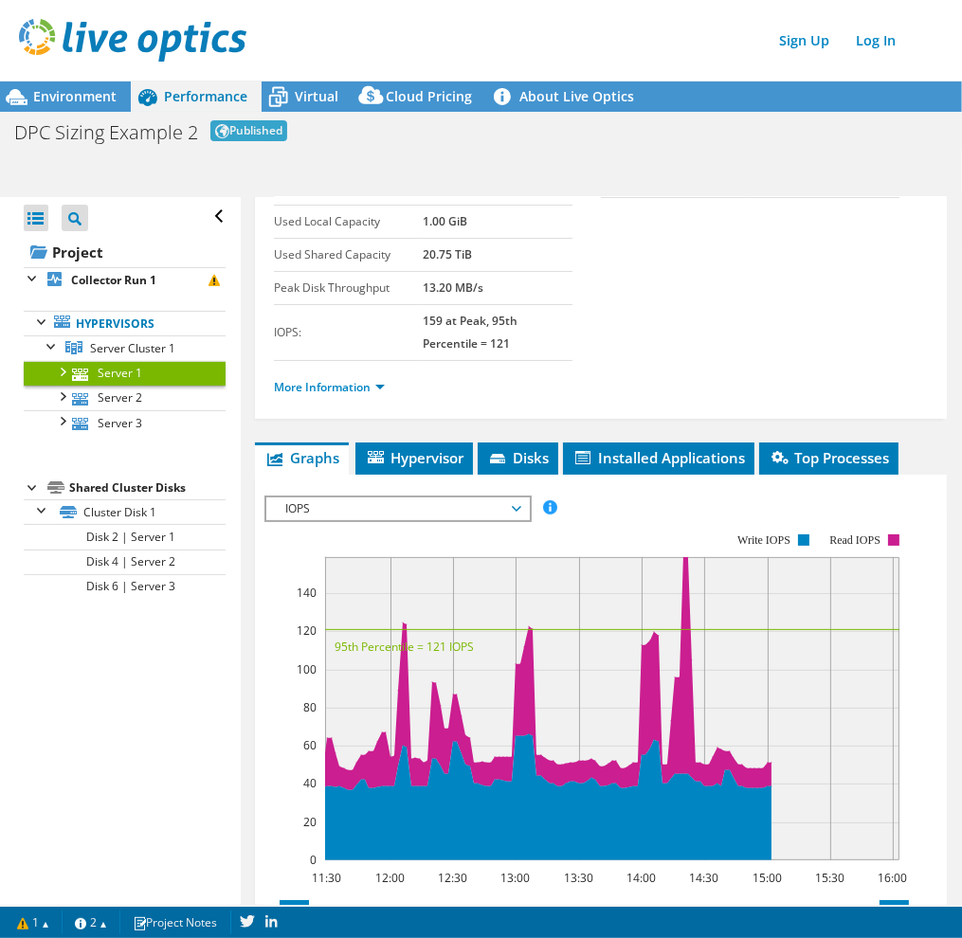
scroll to position [171, 0]
click at [330, 387] on link "More Information" at bounding box center [329, 387] width 111 height 16
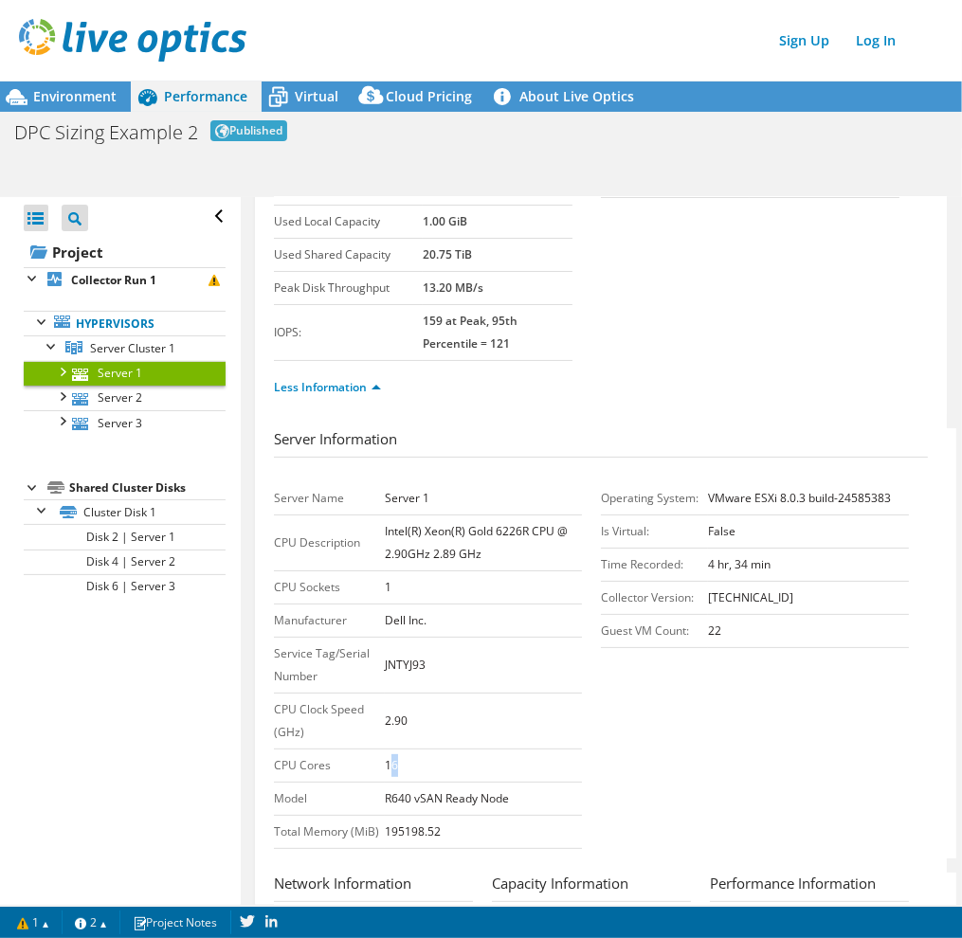
drag, startPoint x: 404, startPoint y: 759, endPoint x: 386, endPoint y: 759, distance: 18.0
click at [386, 698] on td "16" at bounding box center [483, 765] width 197 height 33
click at [650, 698] on section "Server Information Server Name Server 1 CPU Description Intel(R) Xeon(R) Gold 6…" at bounding box center [605, 643] width 663 height 430
drag, startPoint x: 485, startPoint y: 556, endPoint x: 383, endPoint y: 531, distance: 105.5
click at [385, 530] on td "Intel(R) Xeon(R) Gold 6226R CPU @ 2.90GHz 2.89 GHz" at bounding box center [483, 543] width 197 height 56
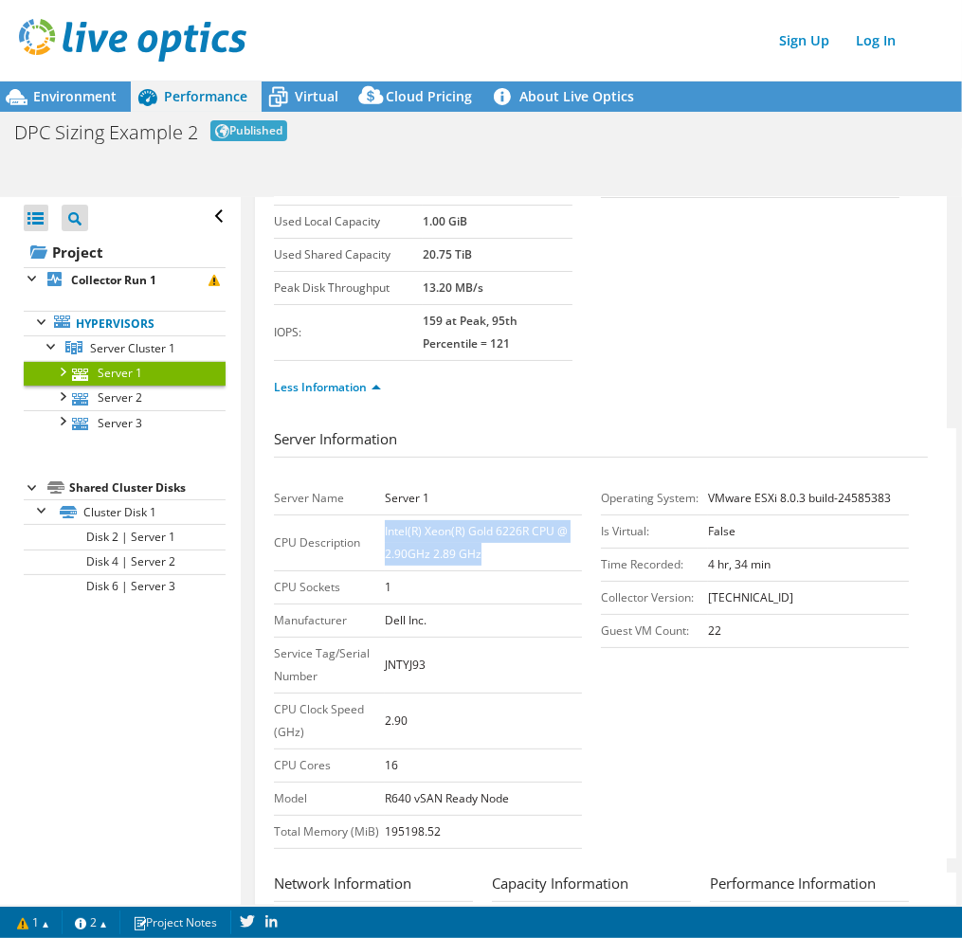
drag, startPoint x: 383, startPoint y: 531, endPoint x: 496, endPoint y: 600, distance: 133.1
click at [466, 547] on b "Intel(R) Xeon(R) Gold 6226R CPU @ 2.90GHz 2.89 GHz" at bounding box center [476, 542] width 183 height 39
click at [489, 547] on td "Intel(R) Xeon(R) Gold 6226R CPU @ 2.90GHz 2.89 GHz" at bounding box center [483, 543] width 197 height 56
drag, startPoint x: 490, startPoint y: 549, endPoint x: 386, endPoint y: 540, distance: 104.6
click at [378, 530] on tr "CPU Description Intel(R) Xeon(R) Gold 6226R CPU @ 2.90GHz 2.89 GHz" at bounding box center [428, 543] width 308 height 56
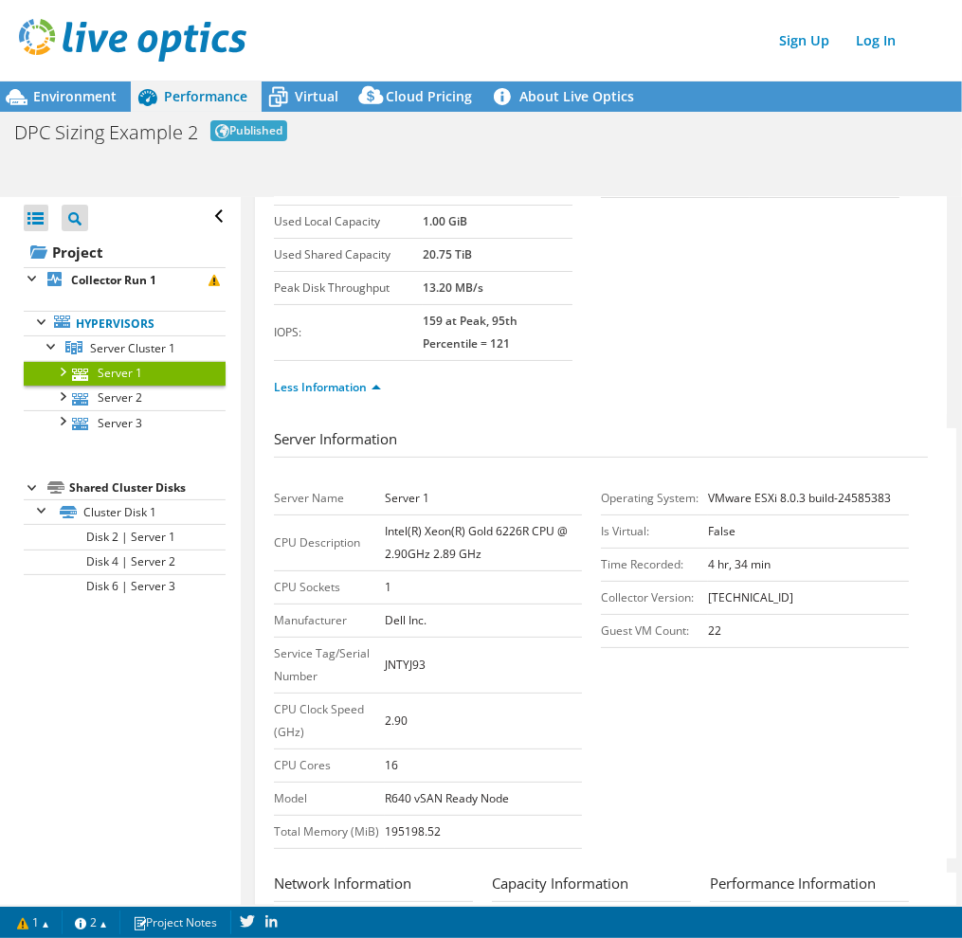
click at [675, 674] on section "Server Information Server Name Server 1 CPU Description Intel(R) Xeon(R) Gold 6…" at bounding box center [605, 643] width 663 height 430
click at [116, 105] on div "Environment" at bounding box center [65, 96] width 131 height 30
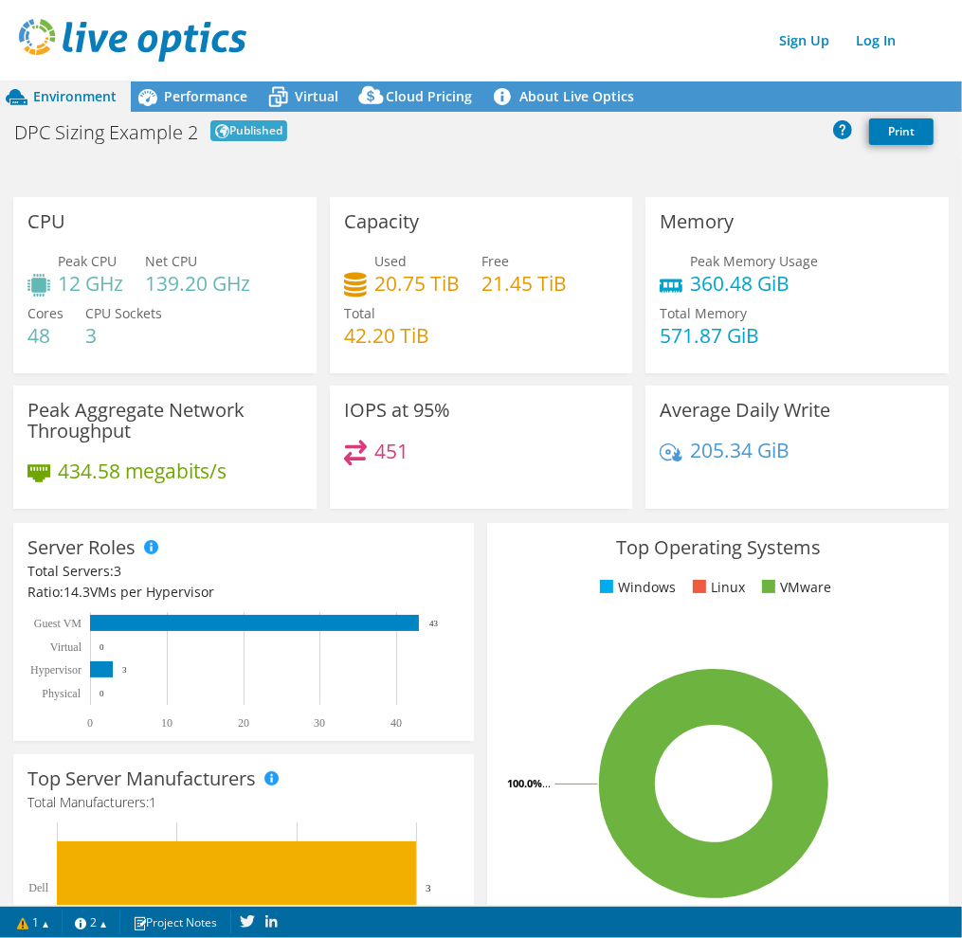
click at [207, 115] on div "DPC Sizing Example 2 Published Print" at bounding box center [481, 131] width 962 height 35
click at [215, 96] on span "Performance" at bounding box center [205, 96] width 83 height 18
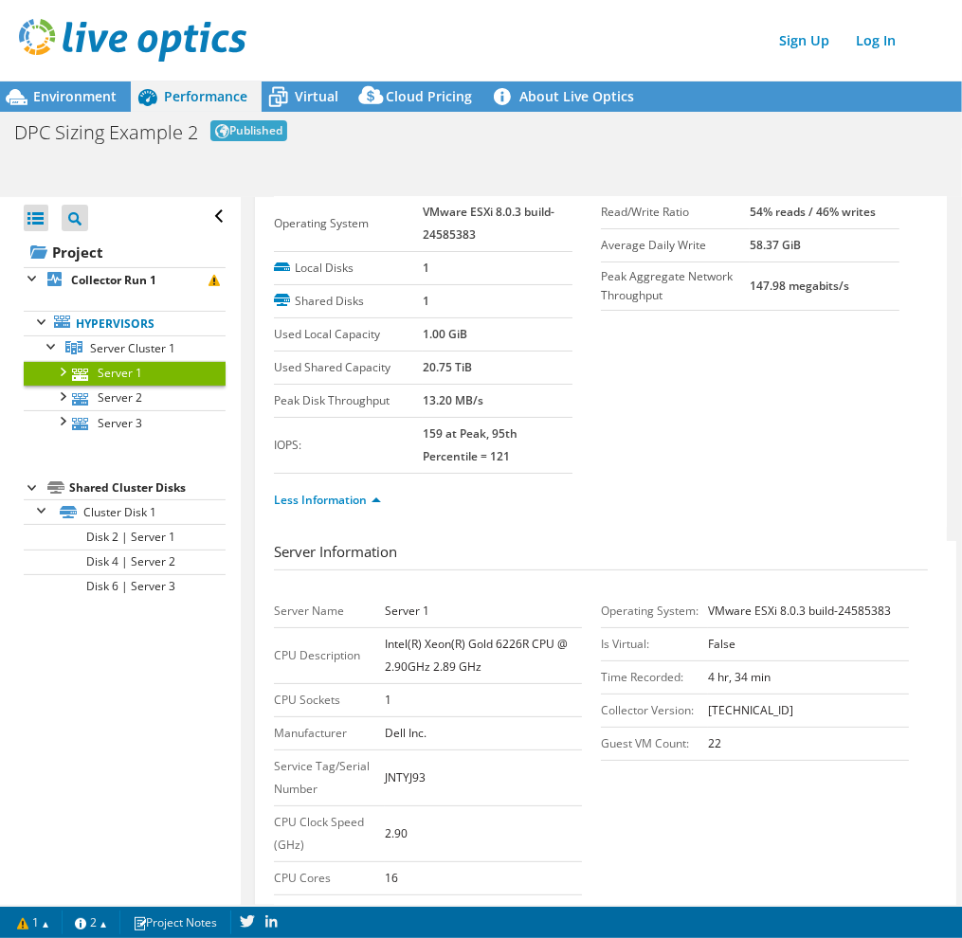
scroll to position [0, 0]
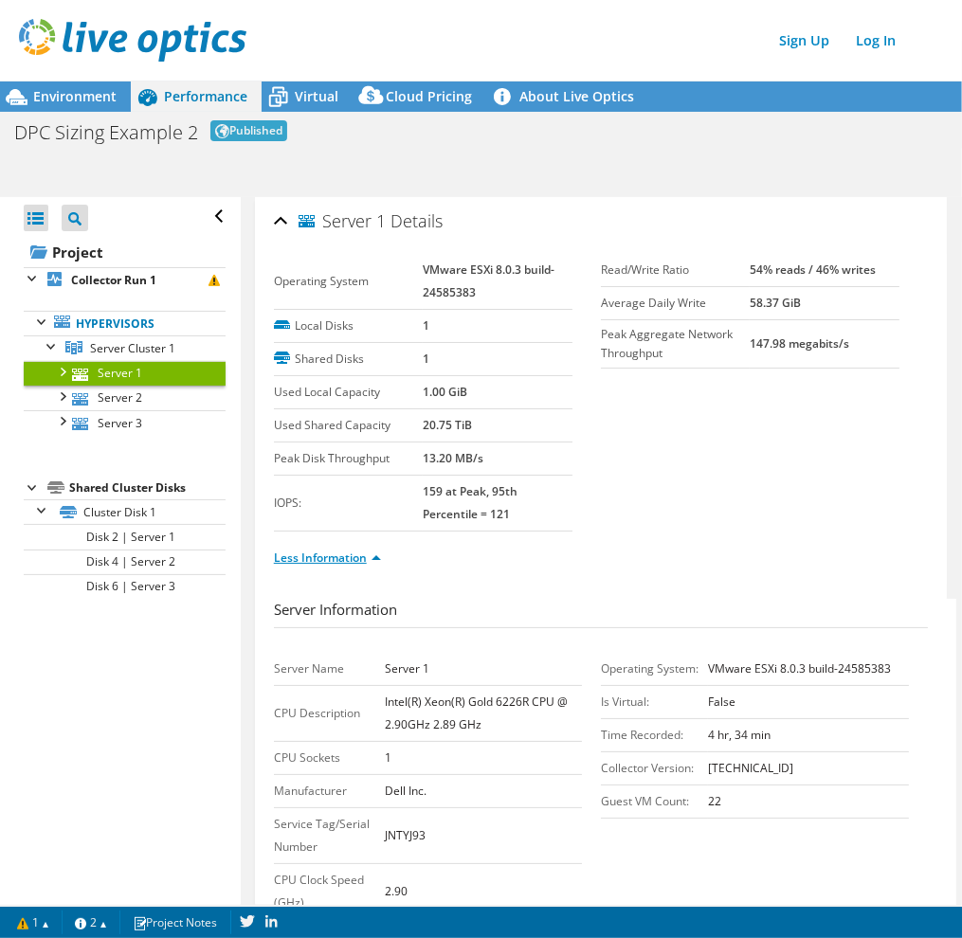
click at [315, 561] on link "Less Information" at bounding box center [327, 557] width 107 height 16
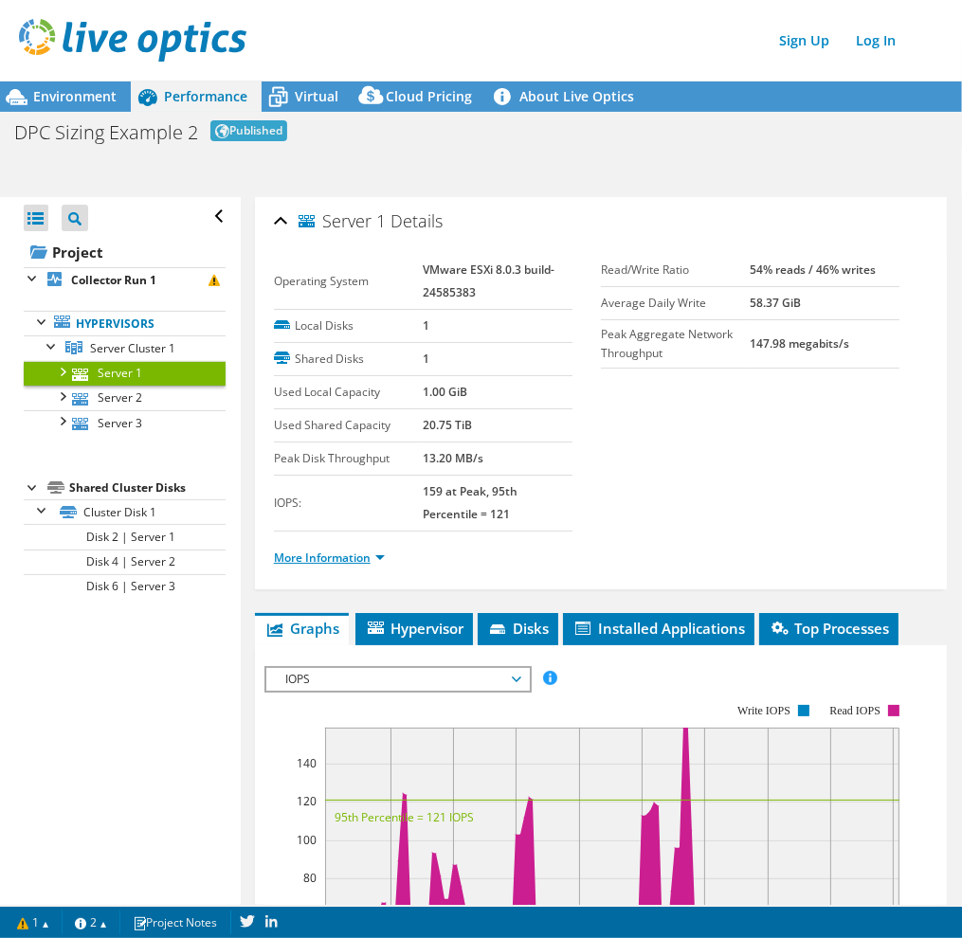
click at [362, 555] on link "More Information" at bounding box center [329, 557] width 111 height 16
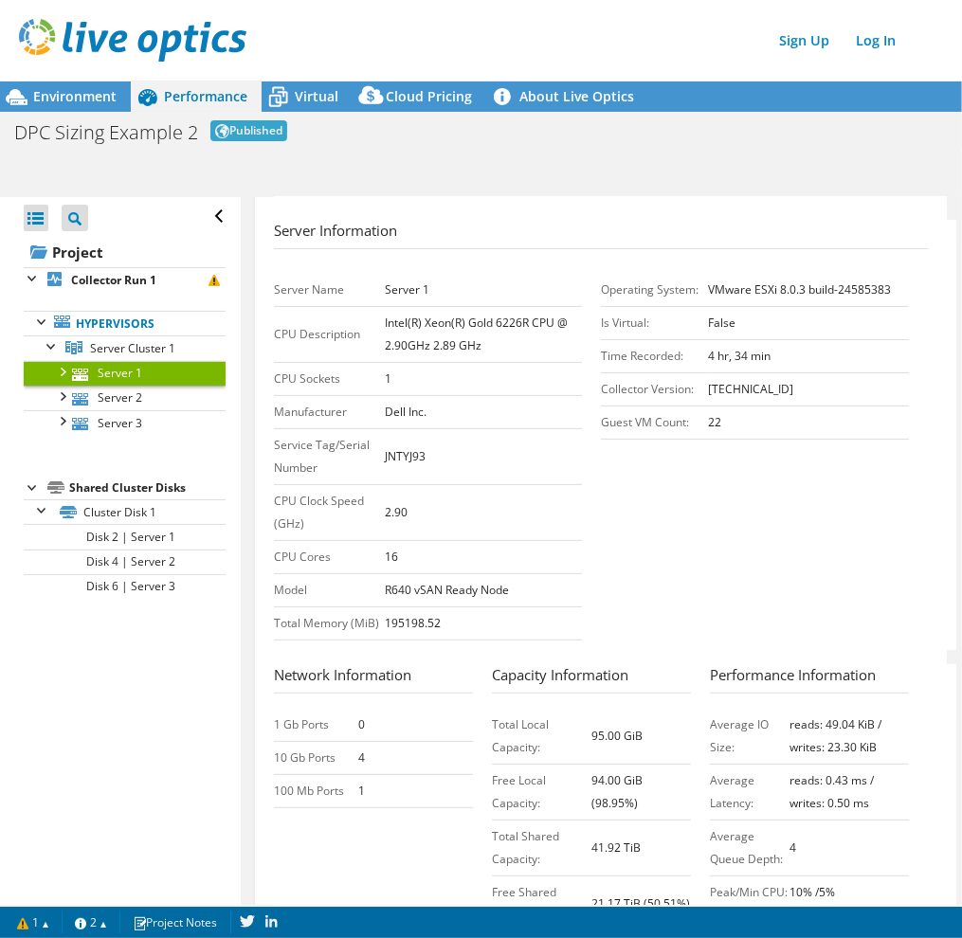
scroll to position [474, 0]
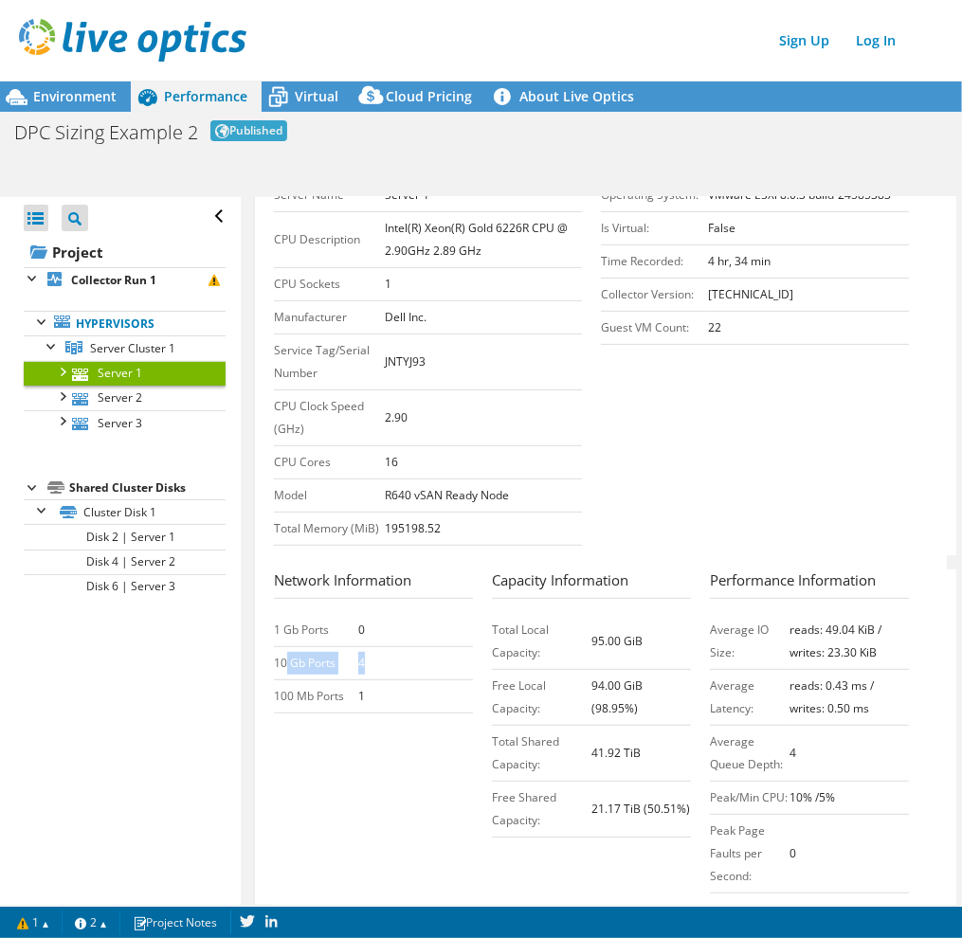
drag, startPoint x: 375, startPoint y: 660, endPoint x: 287, endPoint y: 664, distance: 88.2
click at [287, 664] on tr "10 Gb Ports 4" at bounding box center [373, 663] width 199 height 33
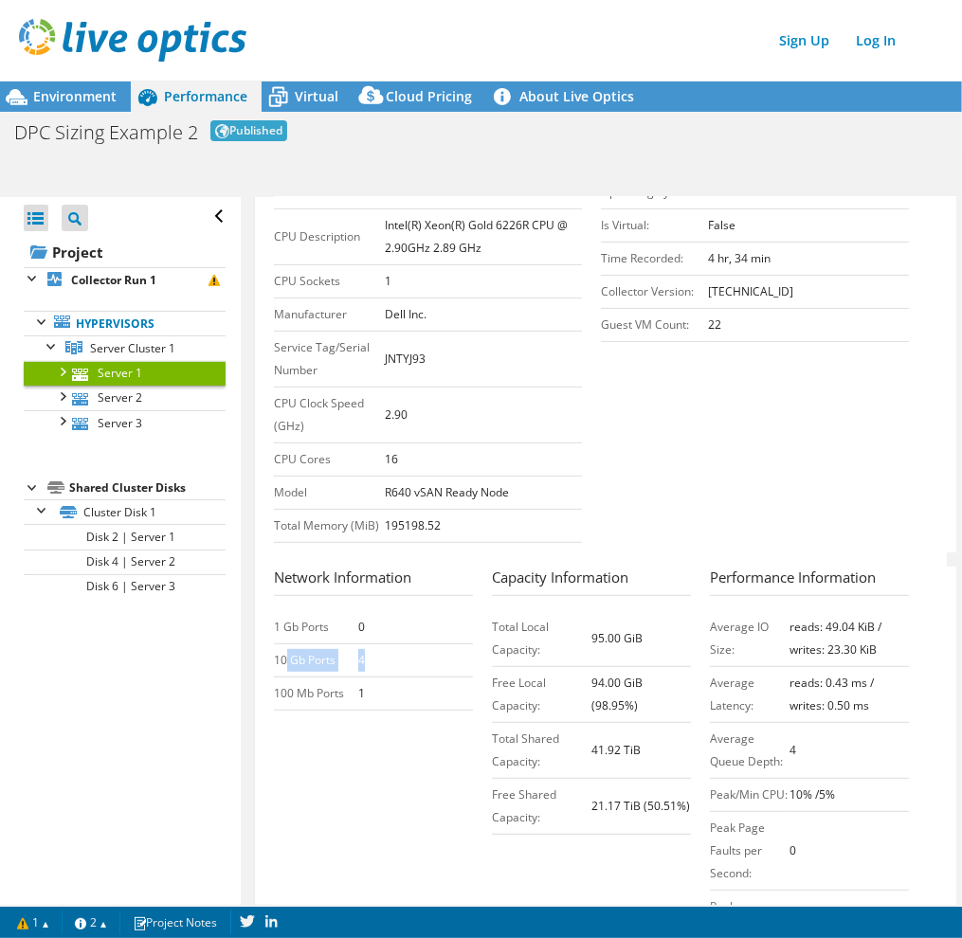
scroll to position [371, 0]
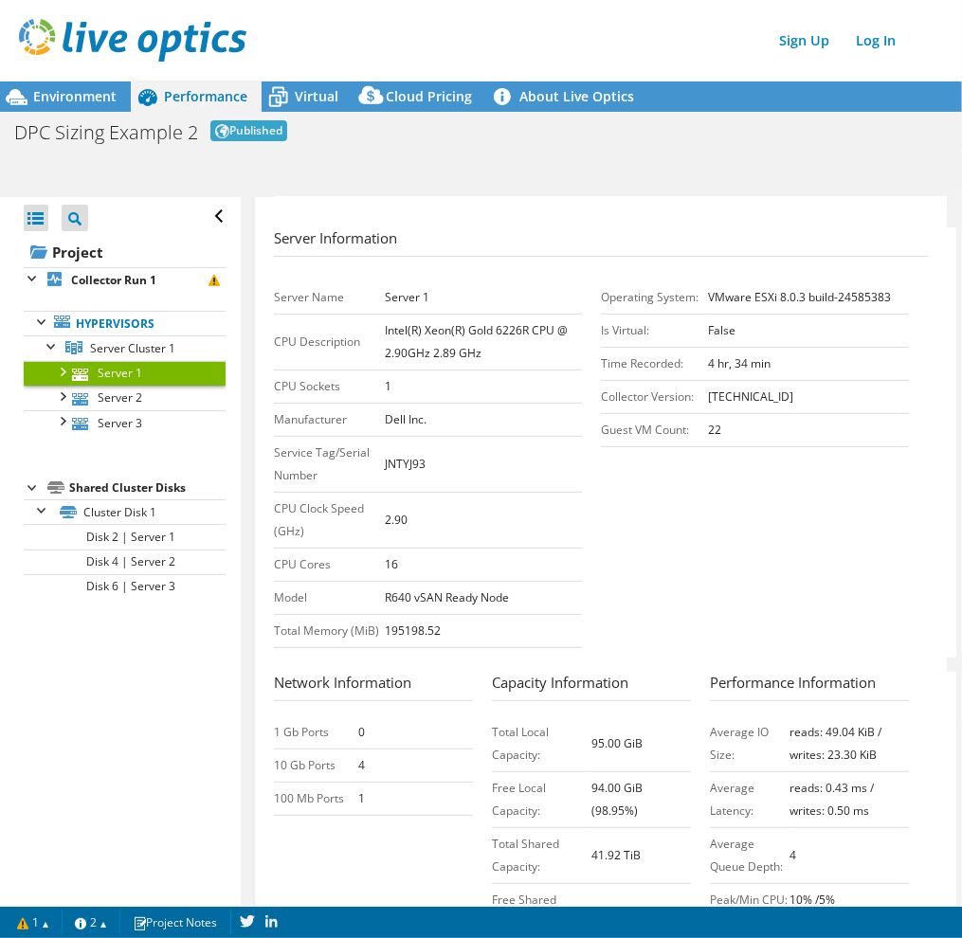
click at [402, 460] on b "JNTYJ93" at bounding box center [405, 464] width 41 height 16
copy b "JNTYJ93"
click at [77, 107] on div "Environment" at bounding box center [65, 96] width 131 height 30
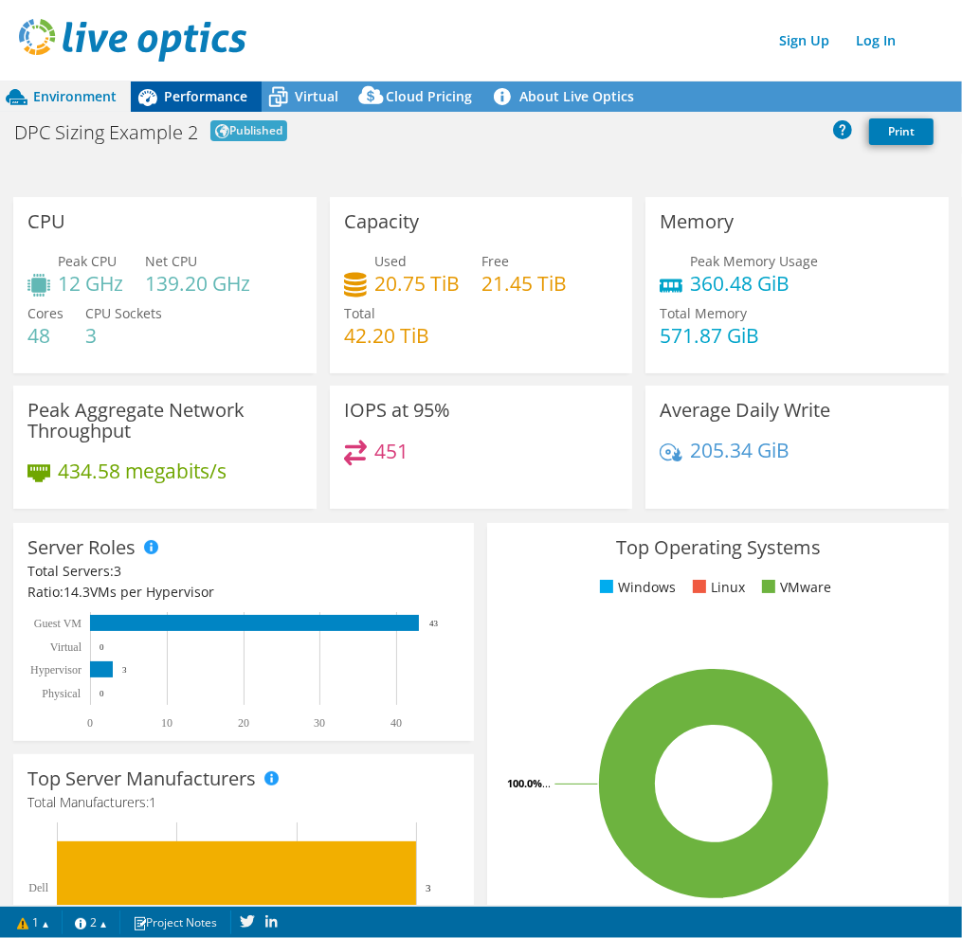
click at [171, 94] on span "Performance" at bounding box center [205, 96] width 83 height 18
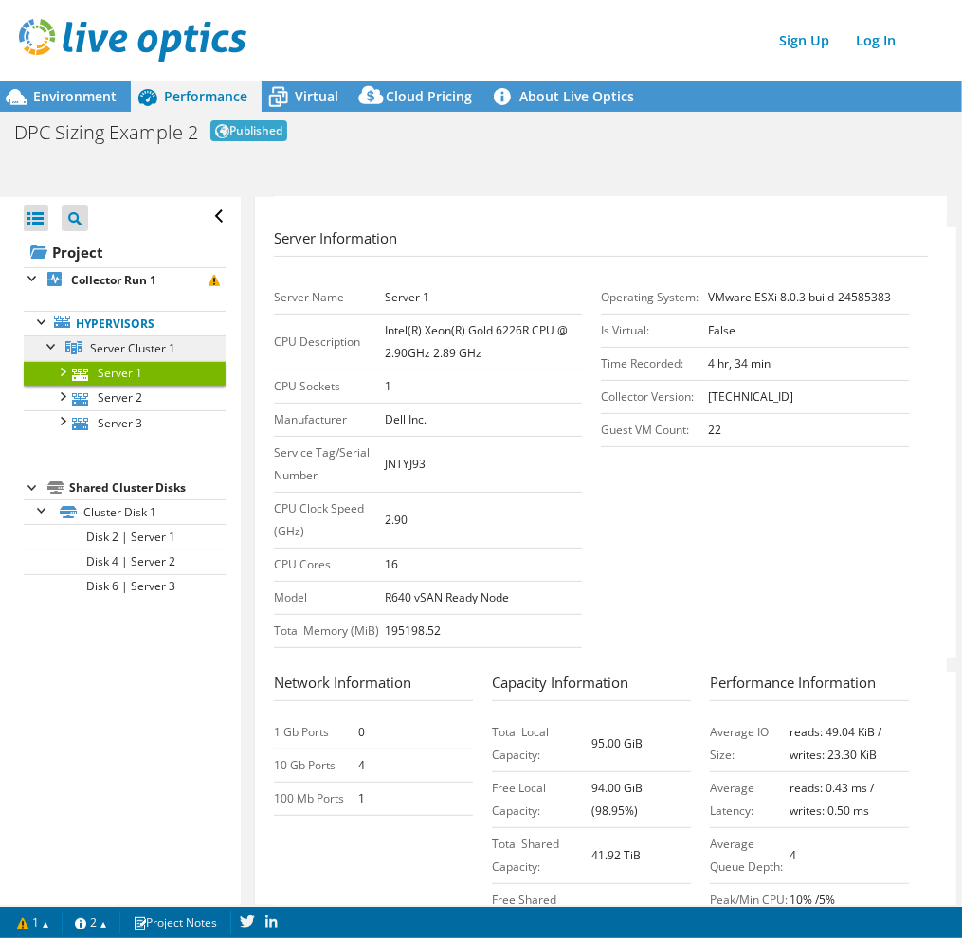
click at [150, 345] on span "Server Cluster 1" at bounding box center [132, 348] width 85 height 16
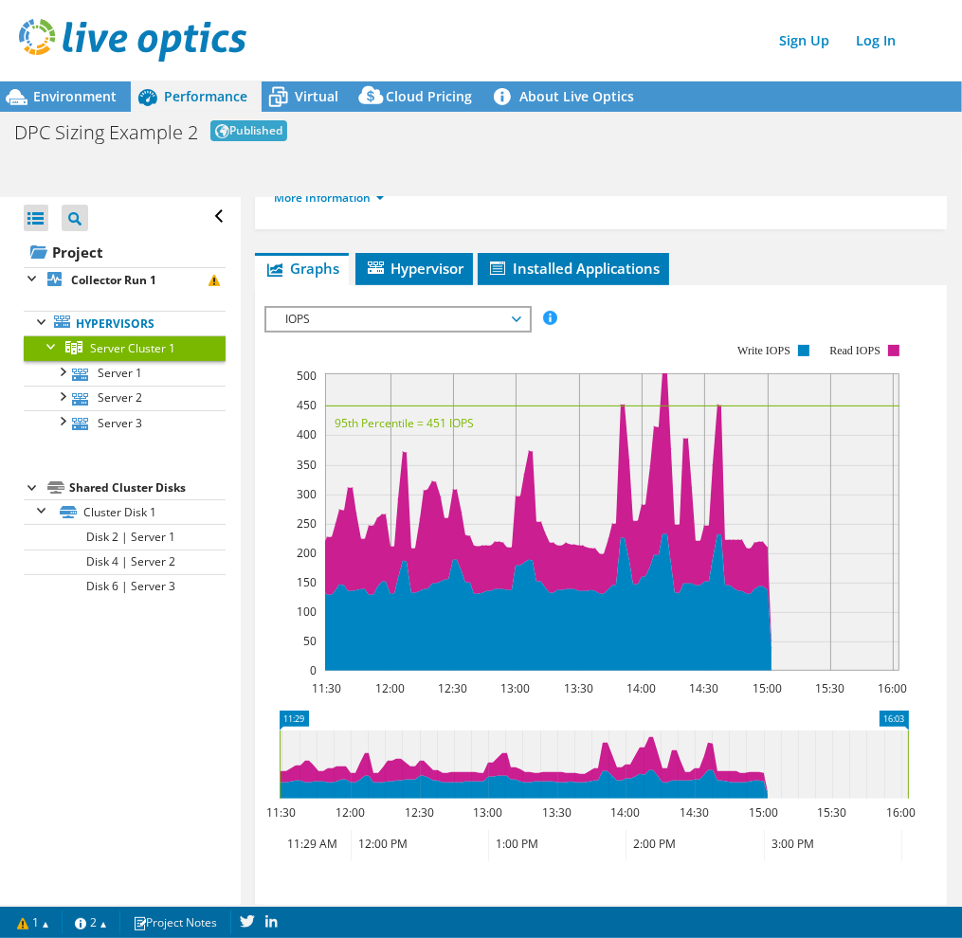
scroll to position [0, 0]
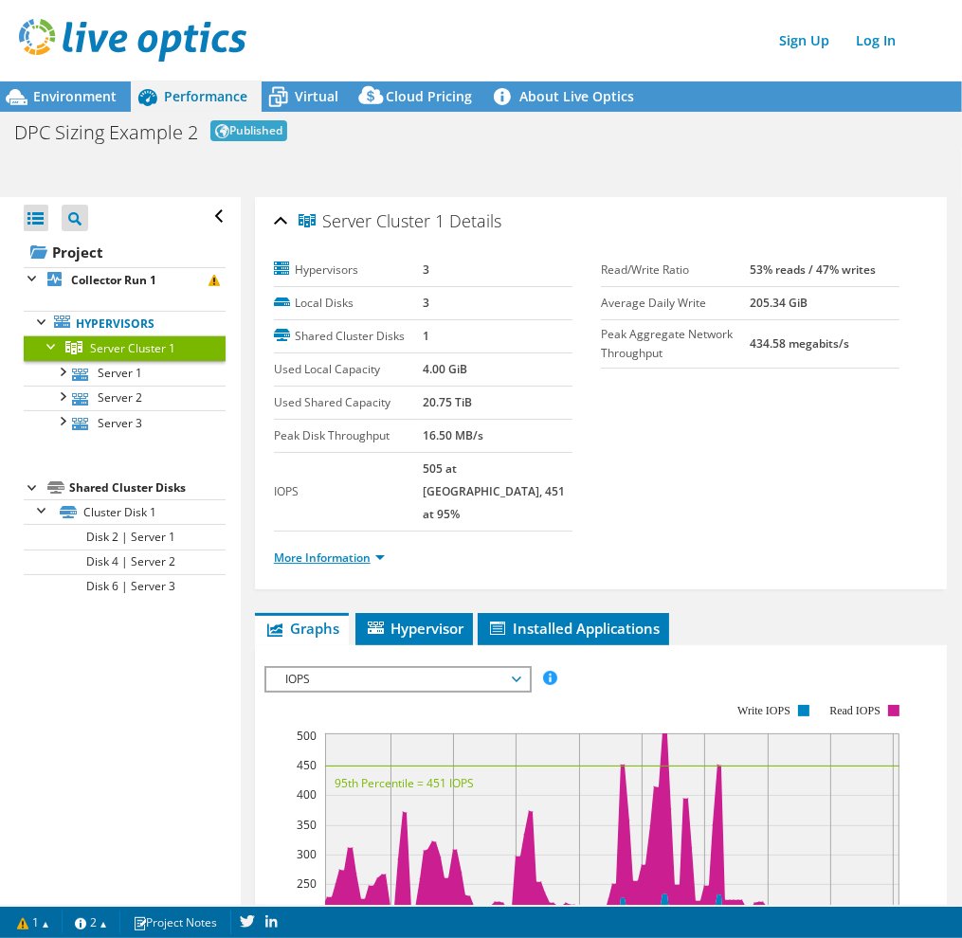
click at [322, 549] on link "More Information" at bounding box center [329, 557] width 111 height 16
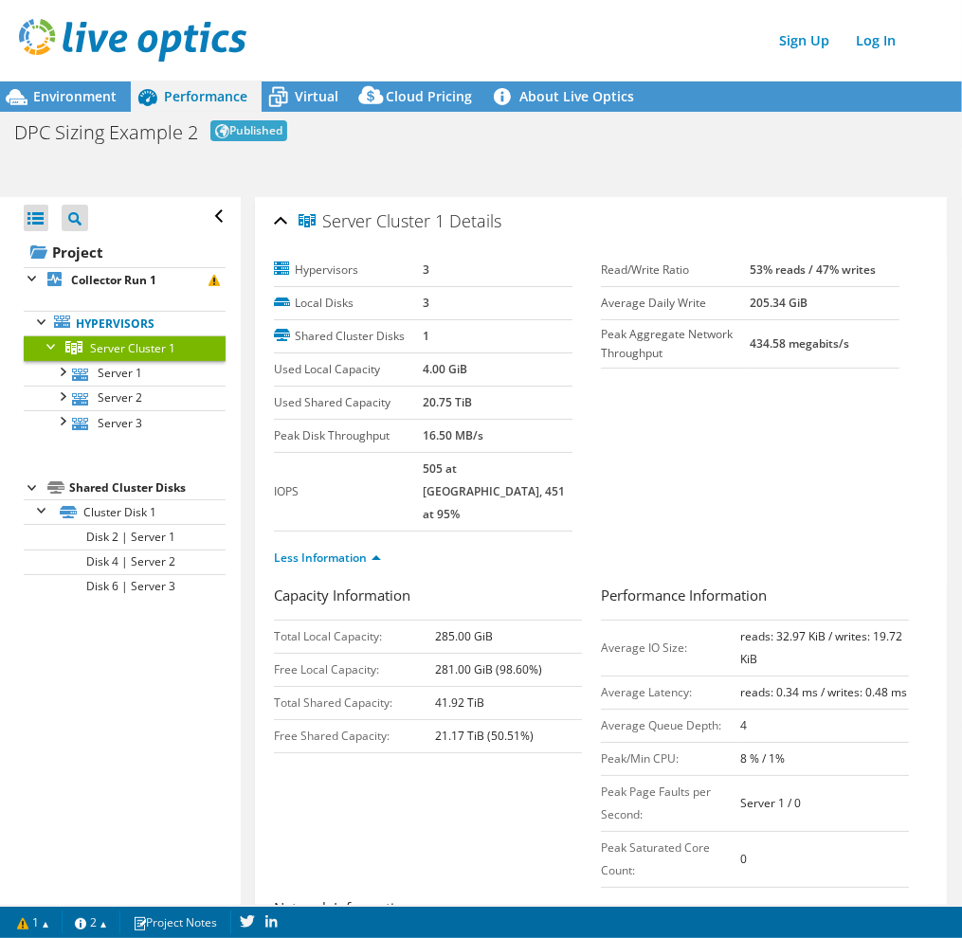
drag, startPoint x: 424, startPoint y: 683, endPoint x: 561, endPoint y: 681, distance: 136.4
click at [561, 698] on tr "Free Shared Capacity: 21.17 TiB (50.51%)" at bounding box center [428, 736] width 308 height 33
click at [482, 698] on div "Capacity Information Total Local Capacity: 285.00 GiB Free Local Capacity: 281.…" at bounding box center [601, 869] width 654 height 569
